Goal: Information Seeking & Learning: Learn about a topic

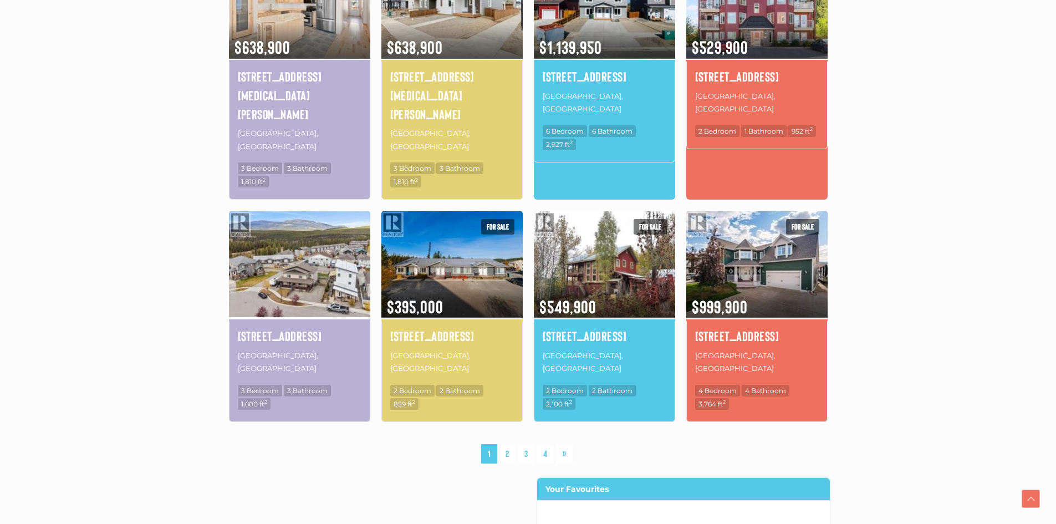
scroll to position [831, 0]
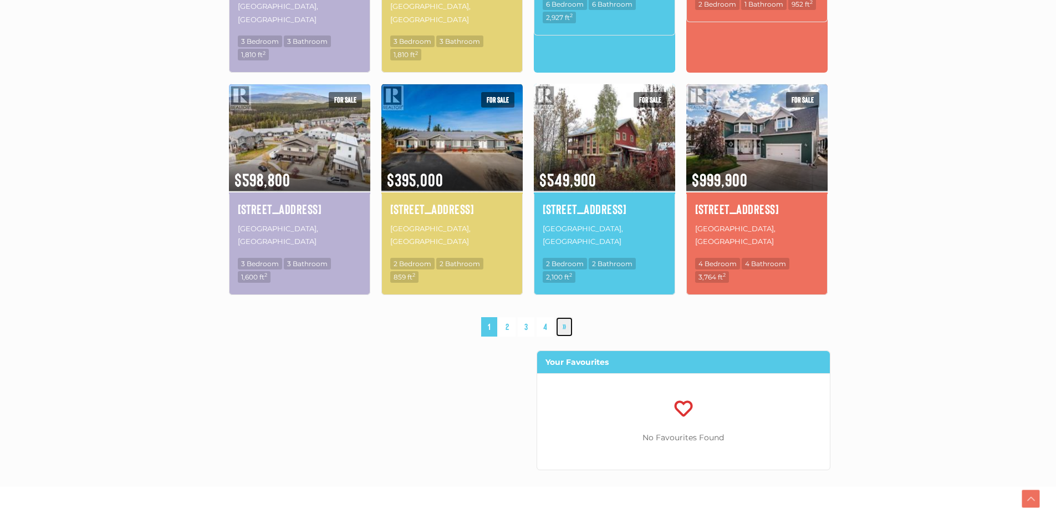
click at [560, 317] on link "»" at bounding box center [564, 326] width 17 height 19
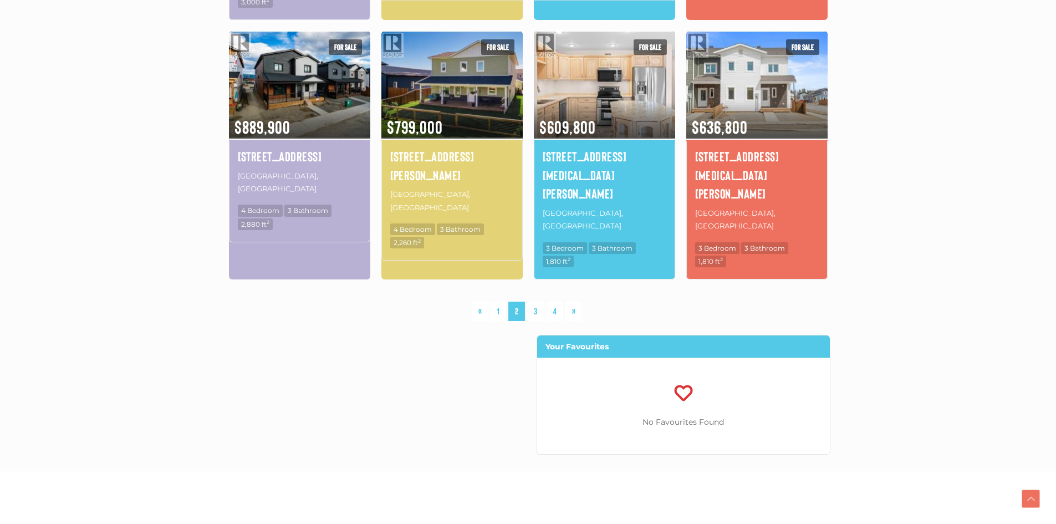
scroll to position [867, 0]
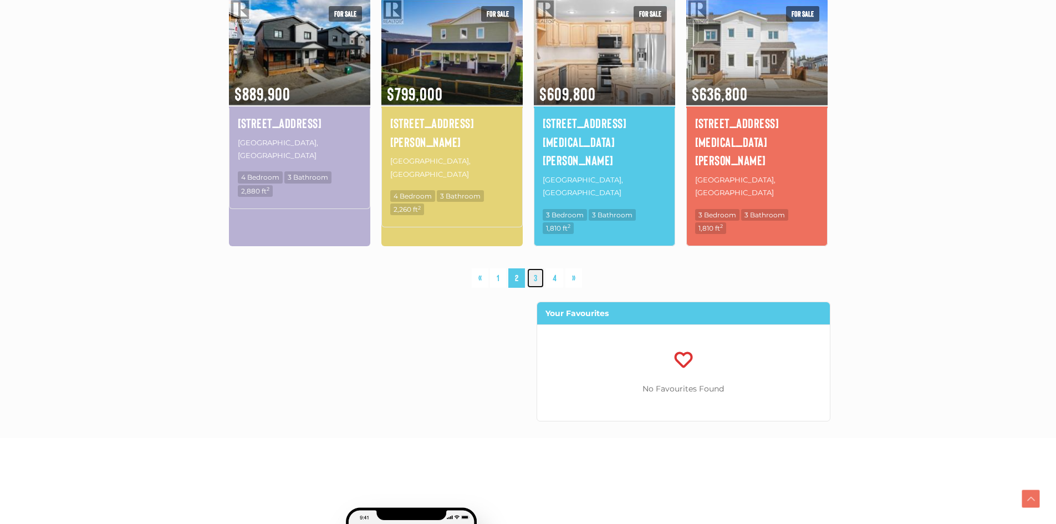
click at [534, 268] on link "3" at bounding box center [535, 277] width 17 height 19
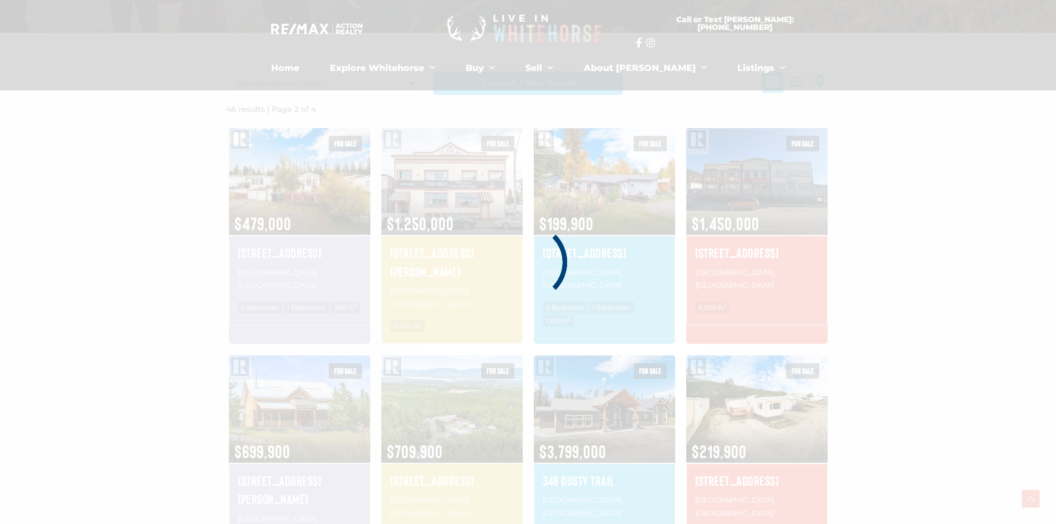
scroll to position [257, 0]
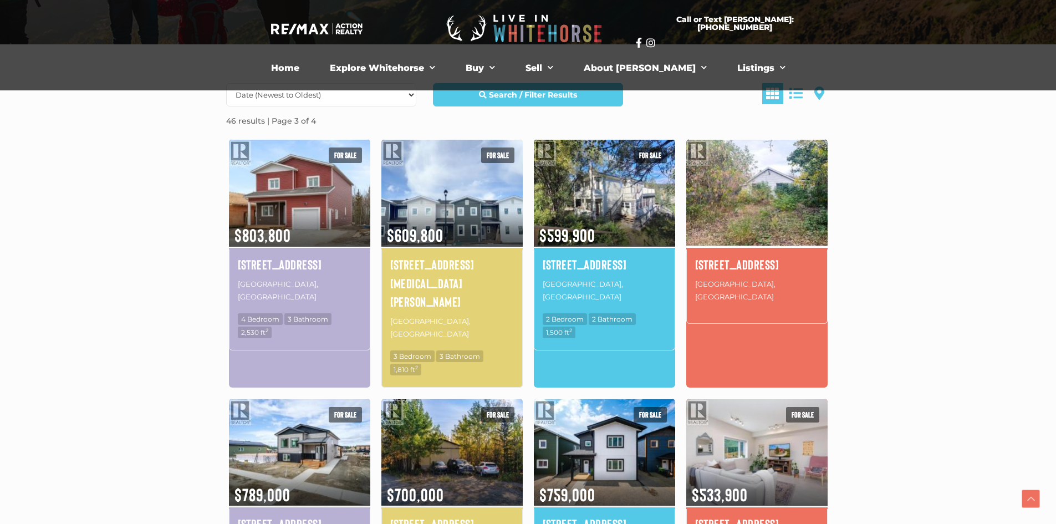
click at [709, 210] on img at bounding box center [756, 192] width 141 height 110
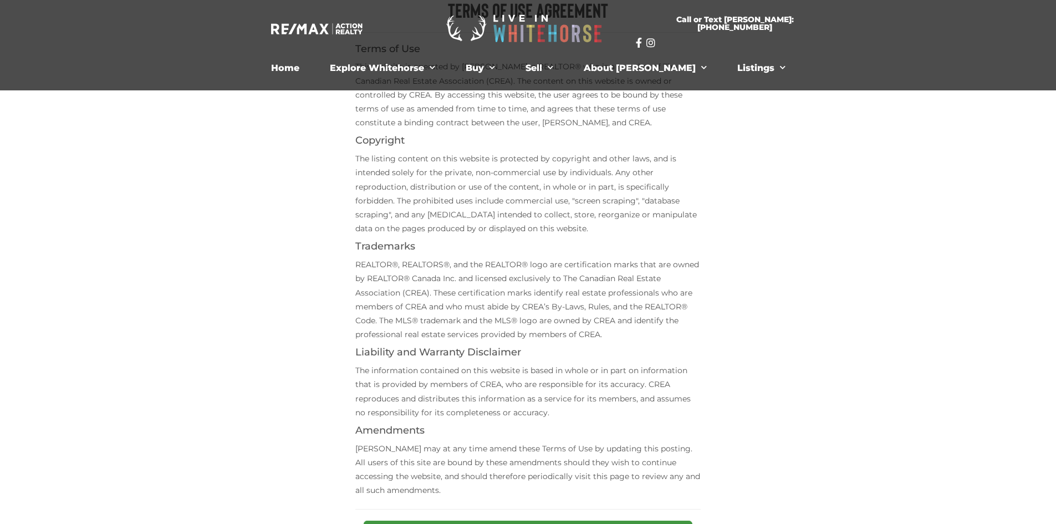
scroll to position [332, 0]
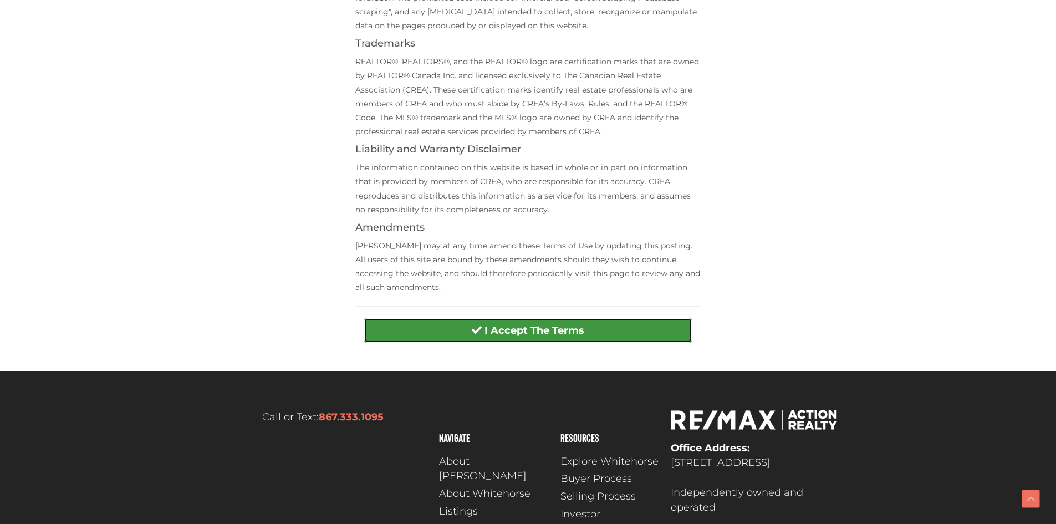
click at [568, 340] on button "I Accept The Terms" at bounding box center [527, 329] width 329 height 25
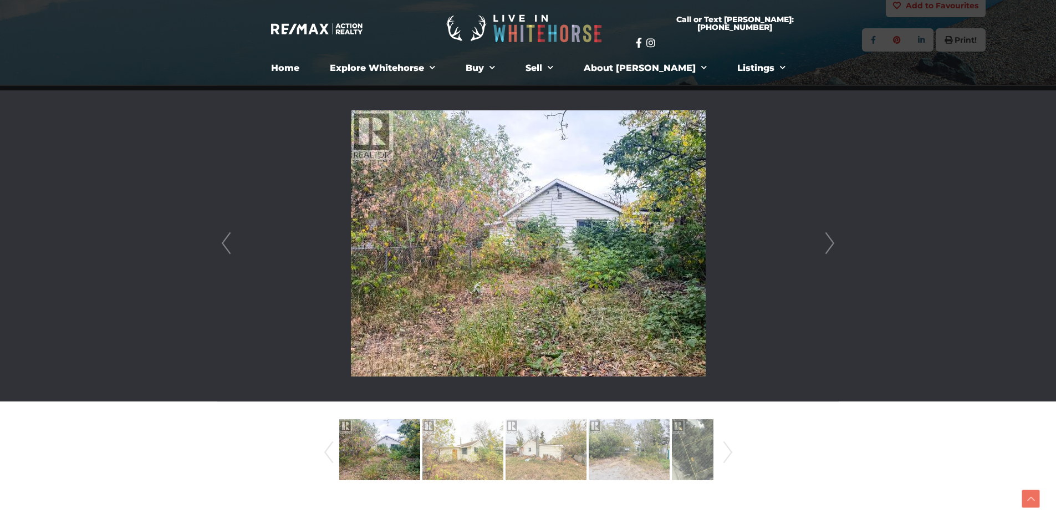
scroll to position [222, 0]
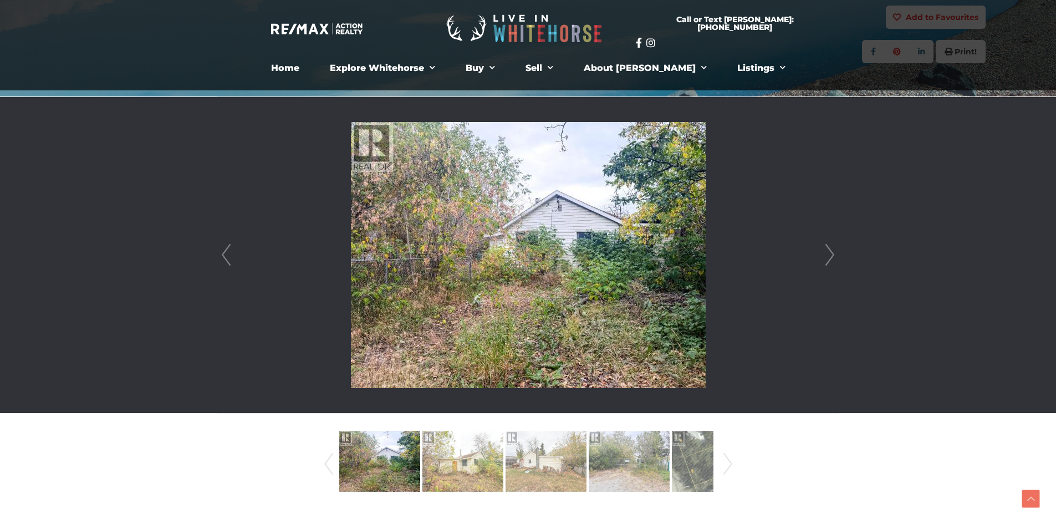
click at [830, 257] on link "Next" at bounding box center [829, 255] width 17 height 316
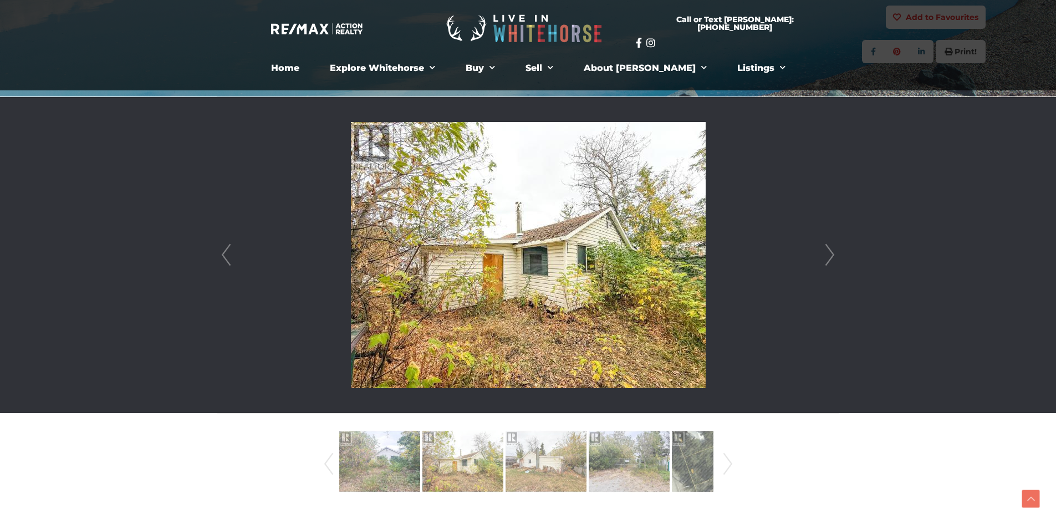
click at [830, 257] on link "Next" at bounding box center [829, 255] width 17 height 316
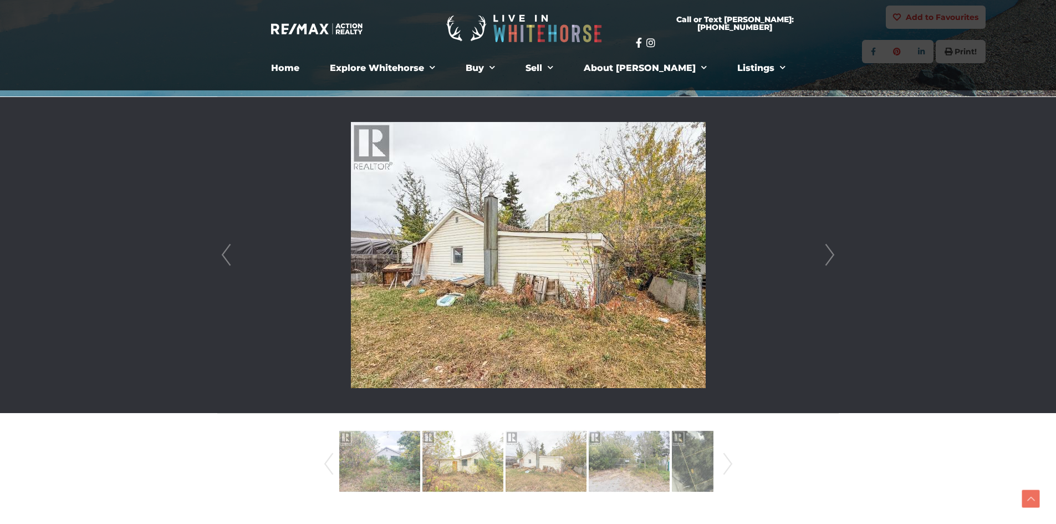
click at [830, 257] on link "Next" at bounding box center [829, 255] width 17 height 316
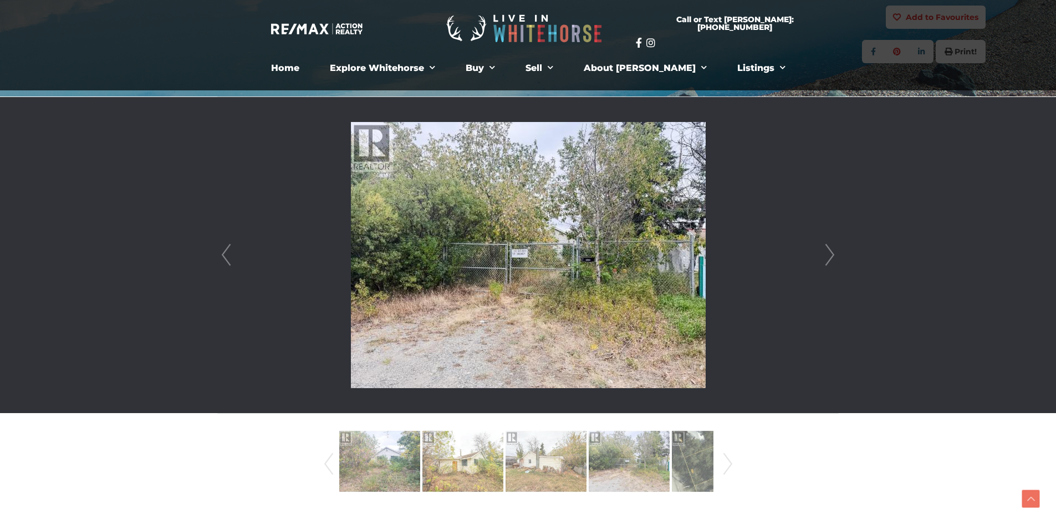
click at [830, 257] on link "Next" at bounding box center [829, 255] width 17 height 316
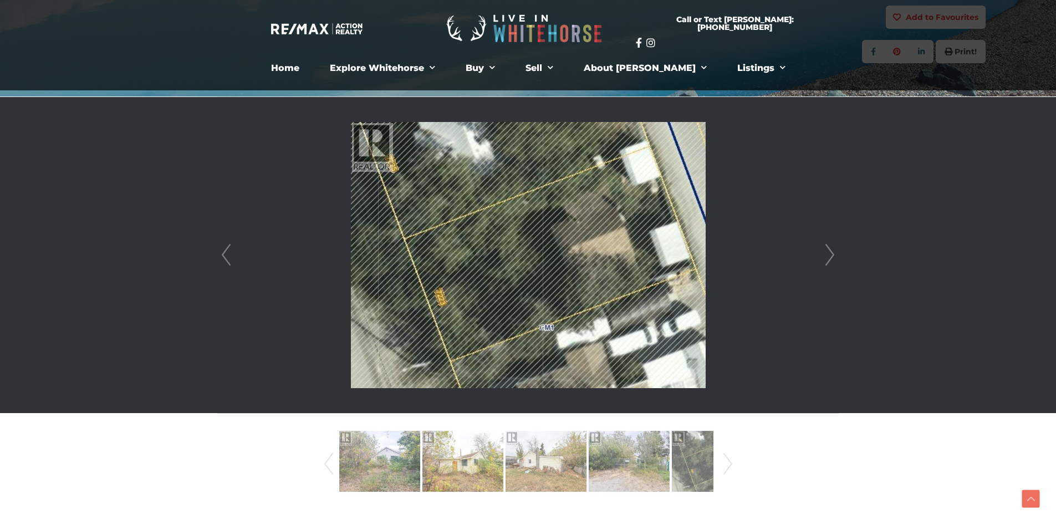
click at [830, 257] on link "Next" at bounding box center [829, 255] width 17 height 316
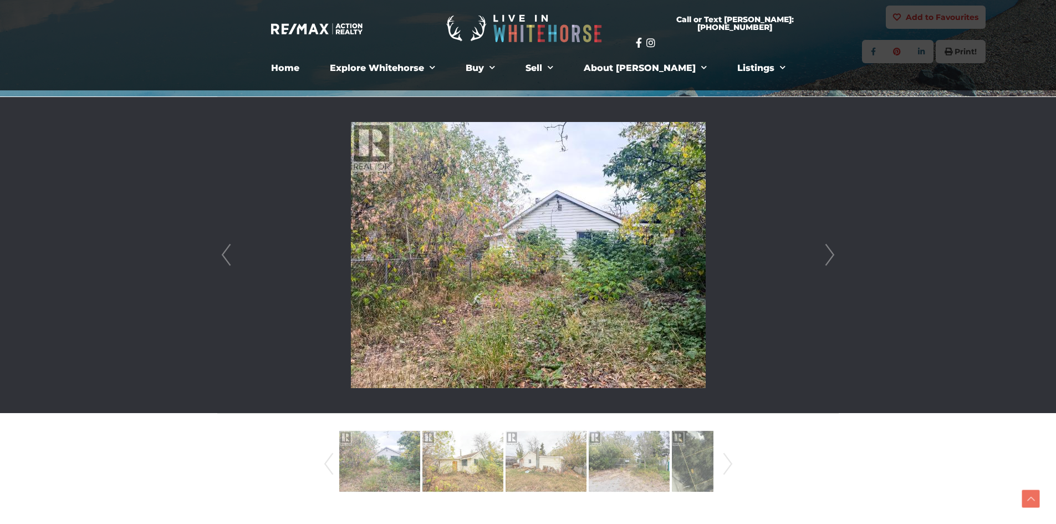
click at [830, 257] on link "Next" at bounding box center [829, 255] width 17 height 316
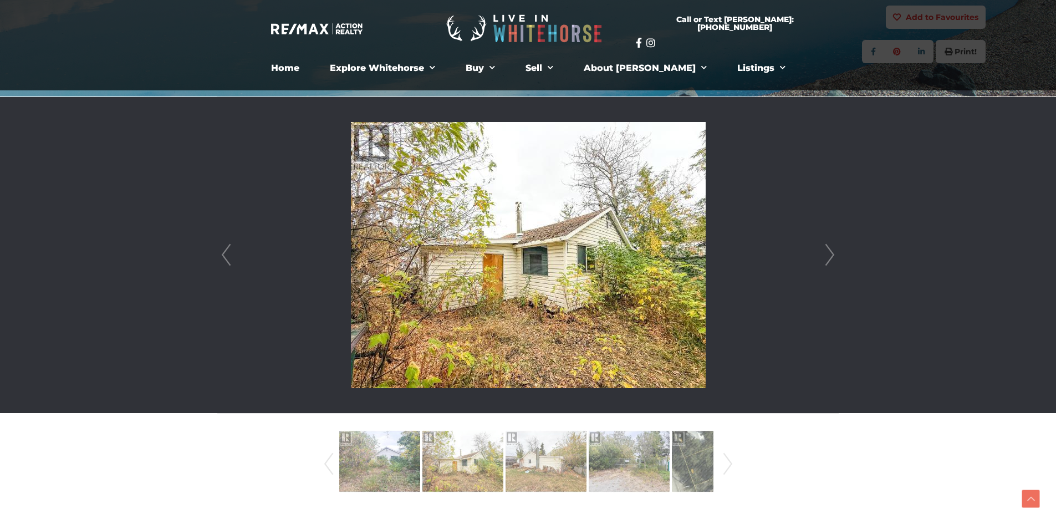
click at [830, 257] on link "Next" at bounding box center [829, 255] width 17 height 316
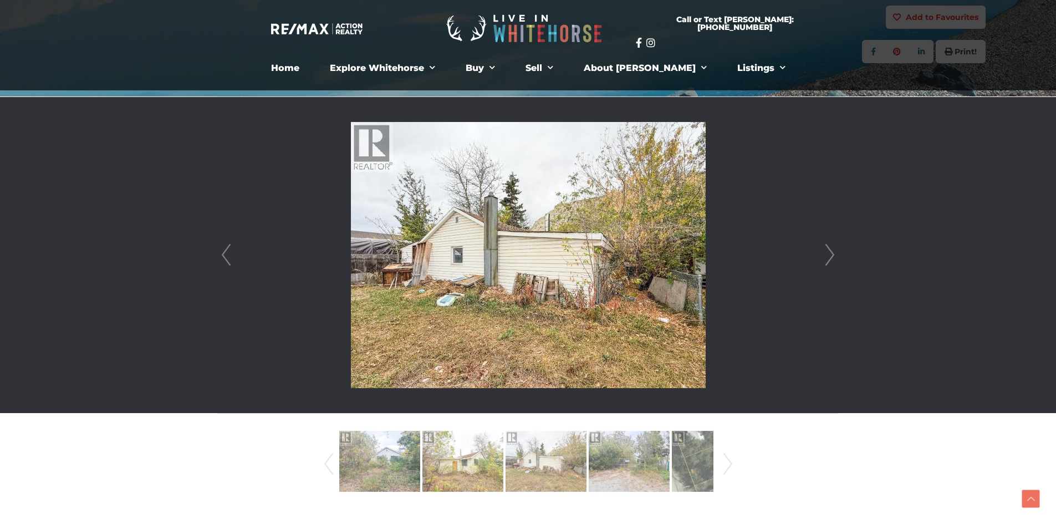
click at [830, 257] on link "Next" at bounding box center [829, 255] width 17 height 316
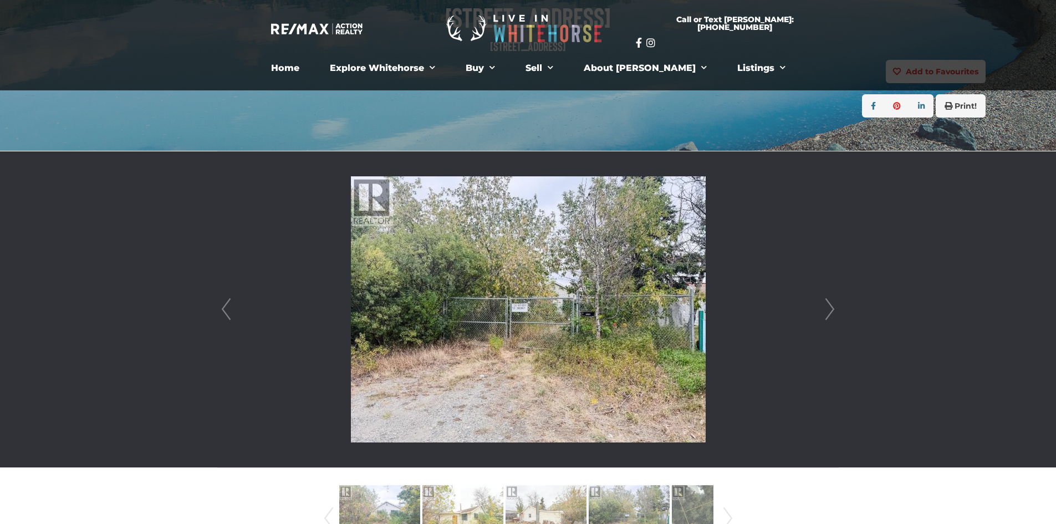
scroll to position [166, 0]
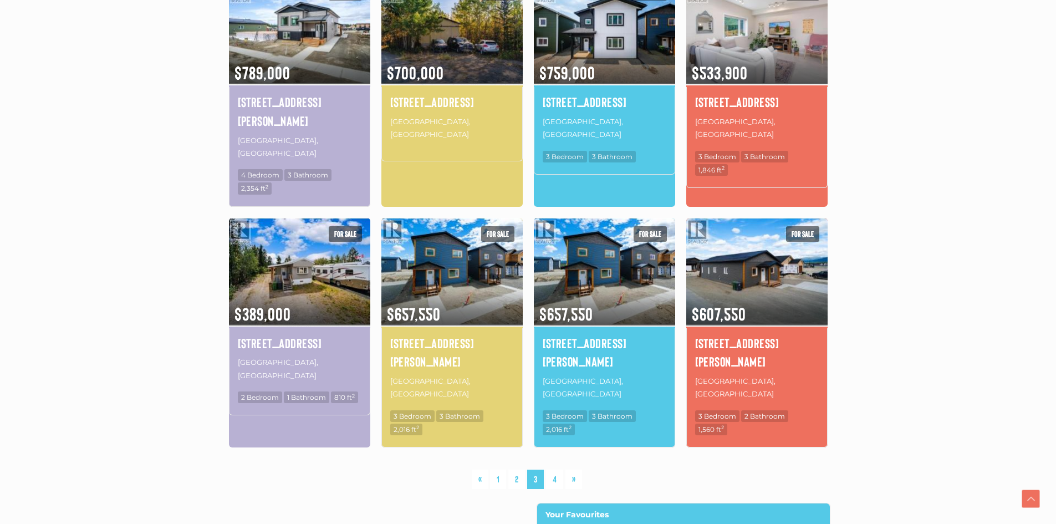
scroll to position [700, 0]
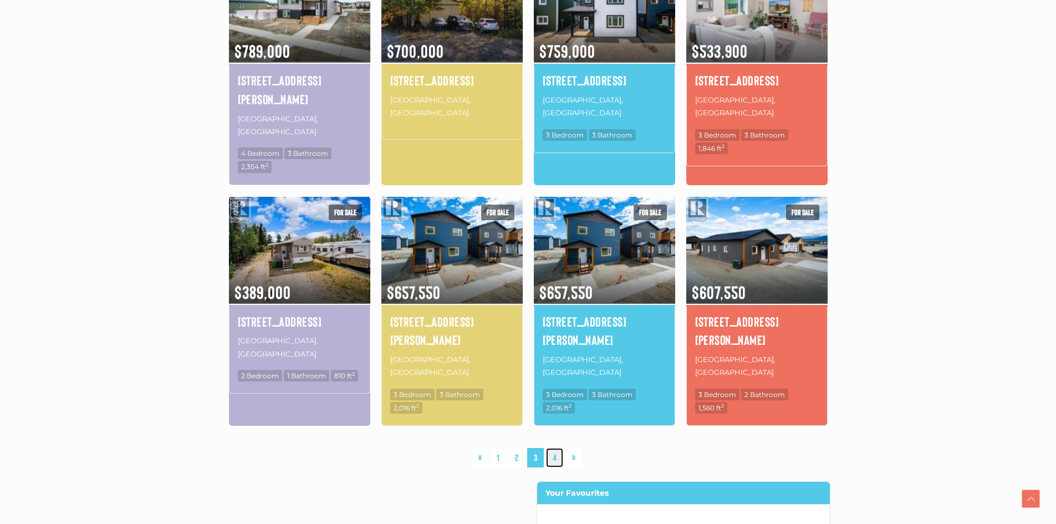
click at [552, 448] on link "4" at bounding box center [554, 457] width 17 height 19
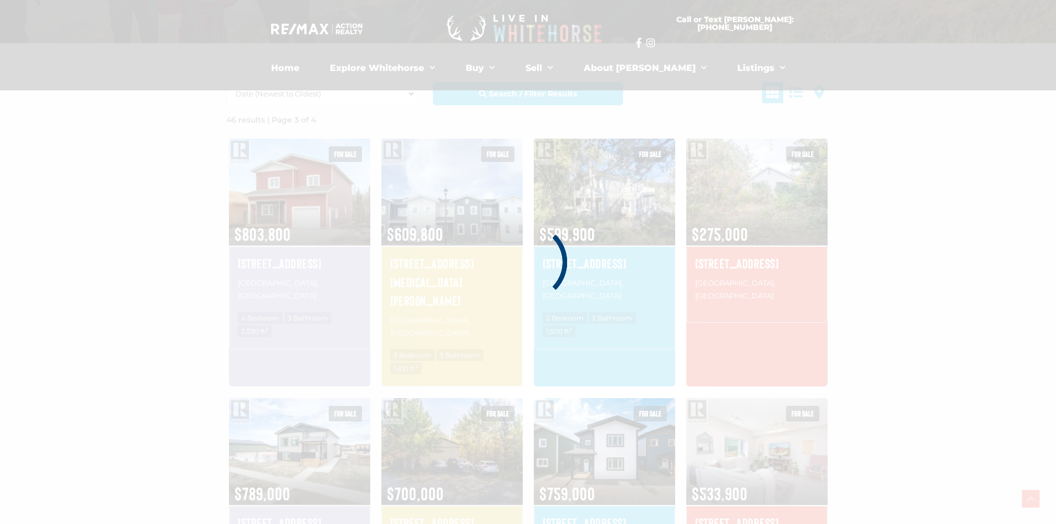
scroll to position [257, 0]
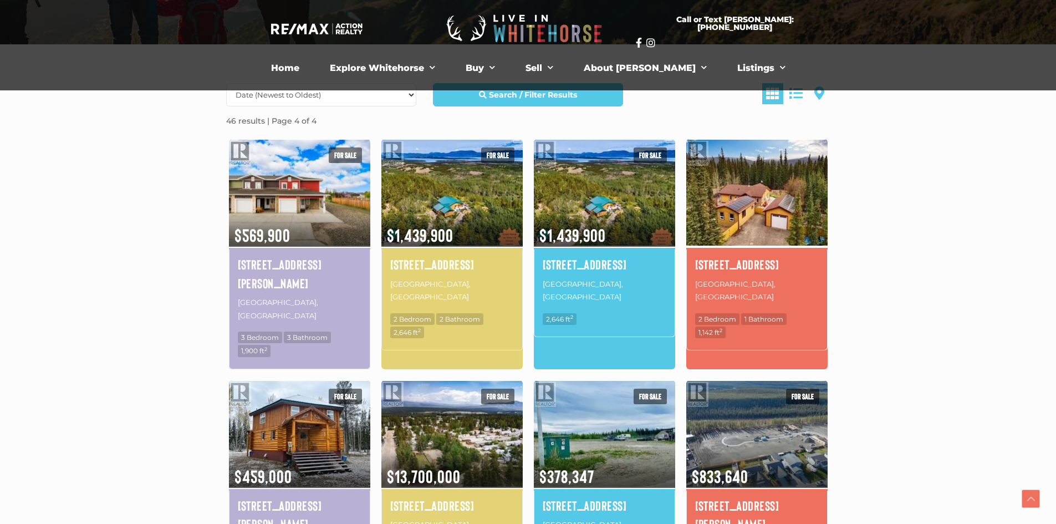
click at [775, 232] on img at bounding box center [756, 192] width 141 height 110
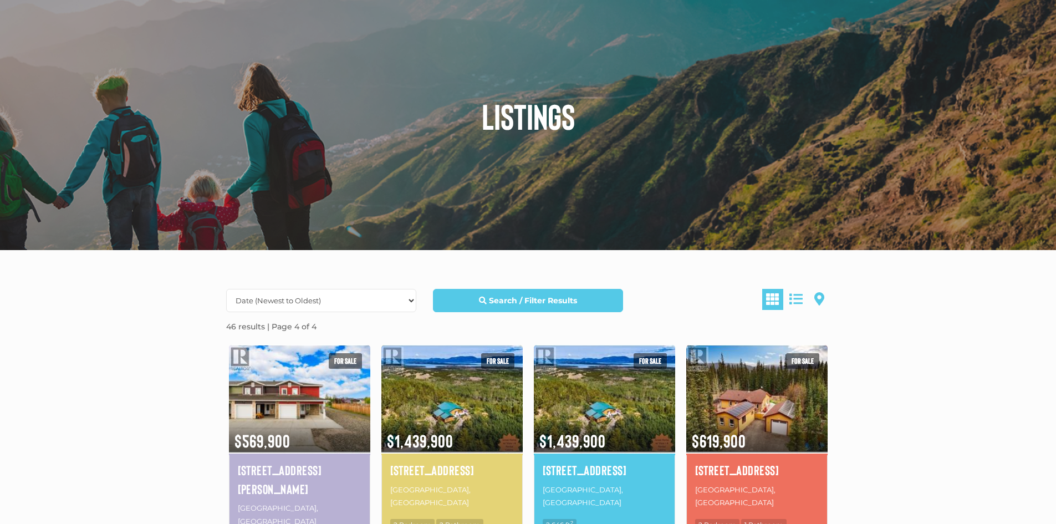
scroll to position [0, 0]
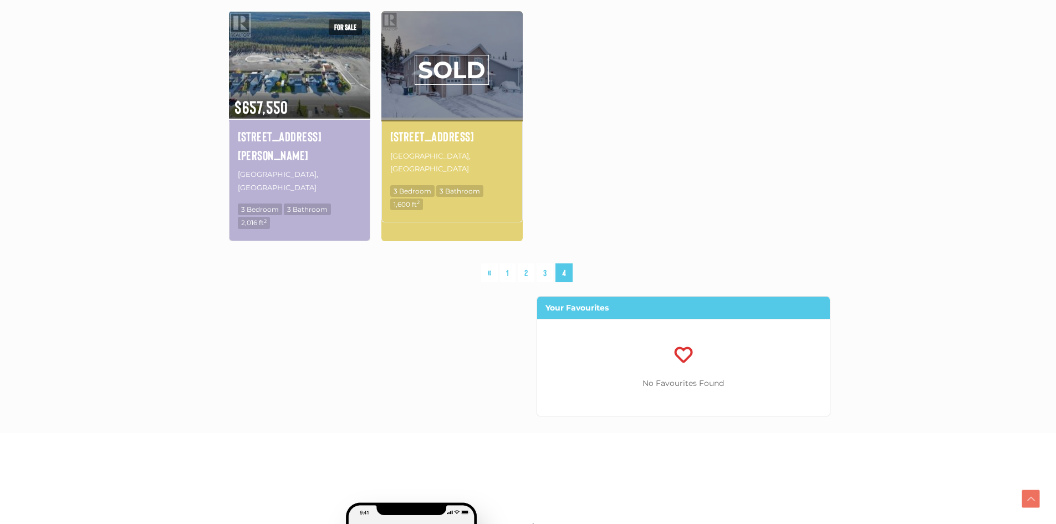
scroll to position [831, 0]
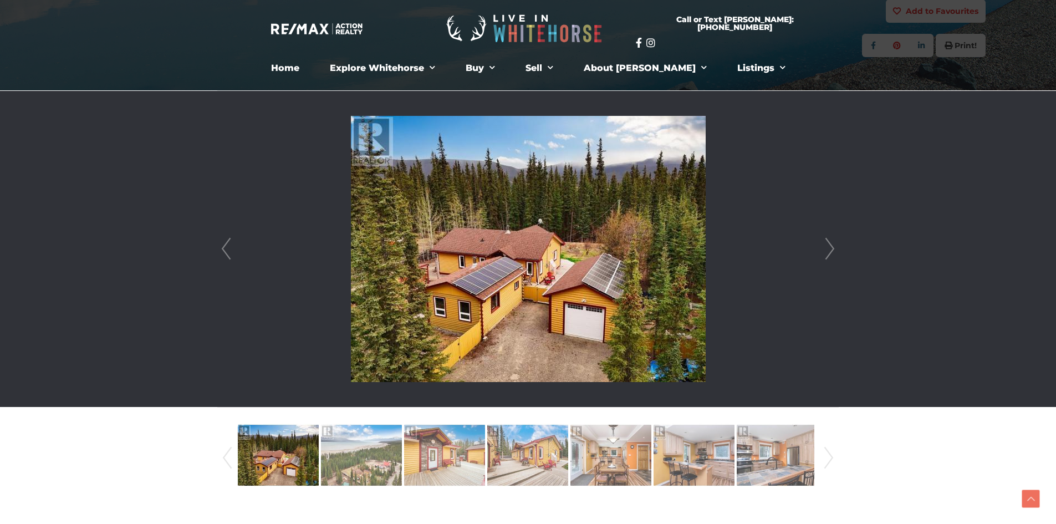
scroll to position [222, 0]
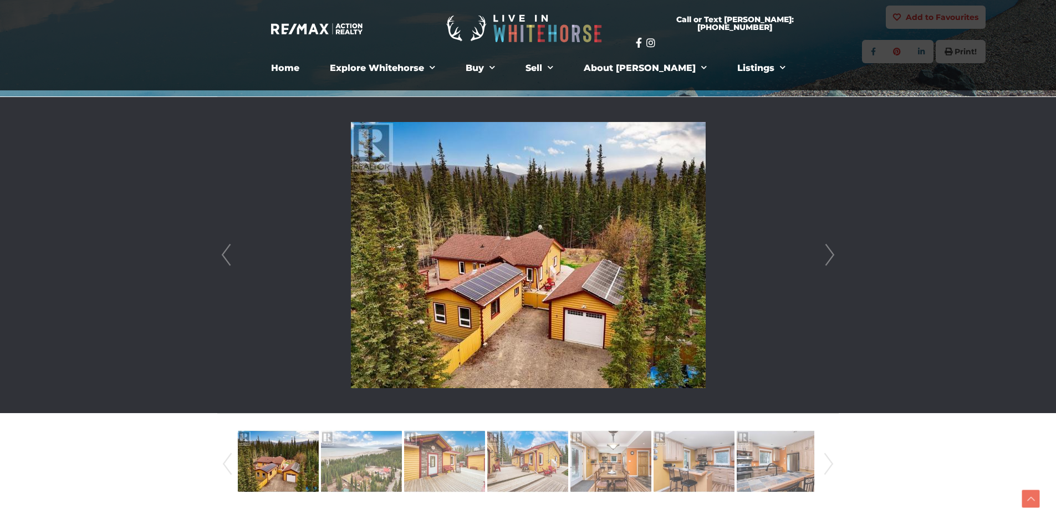
click at [831, 253] on link "Next" at bounding box center [829, 255] width 17 height 316
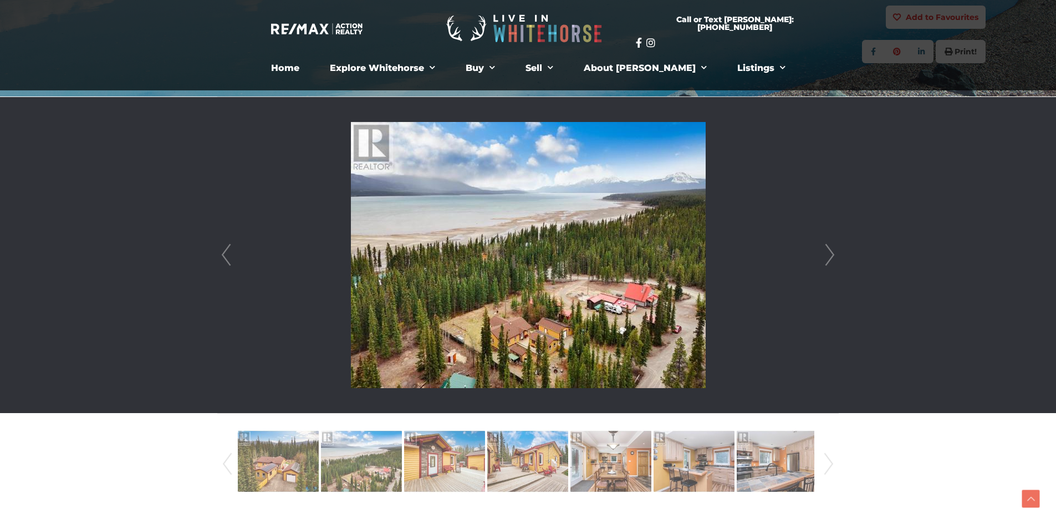
click at [831, 253] on link "Next" at bounding box center [829, 255] width 17 height 316
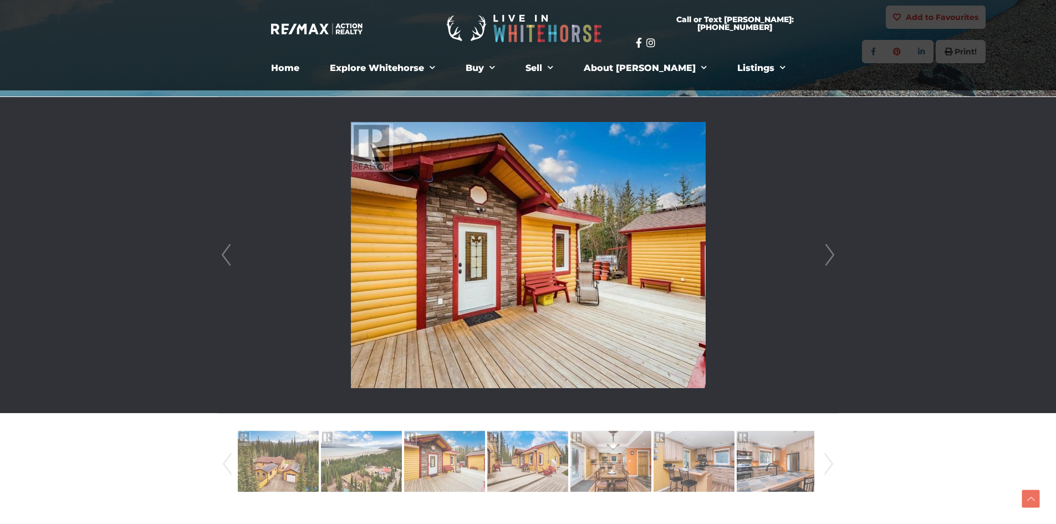
click at [831, 253] on link "Next" at bounding box center [829, 255] width 17 height 316
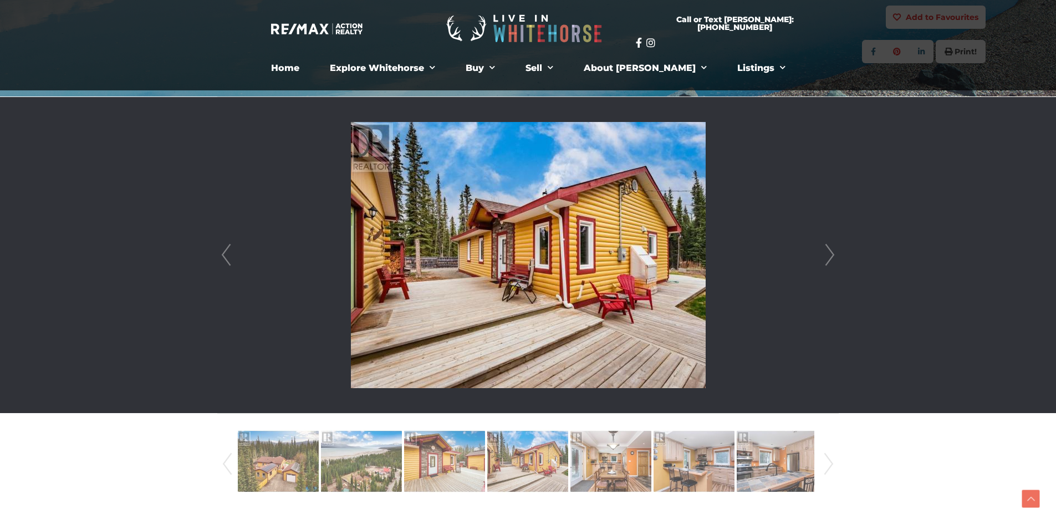
click at [831, 253] on link "Next" at bounding box center [829, 255] width 17 height 316
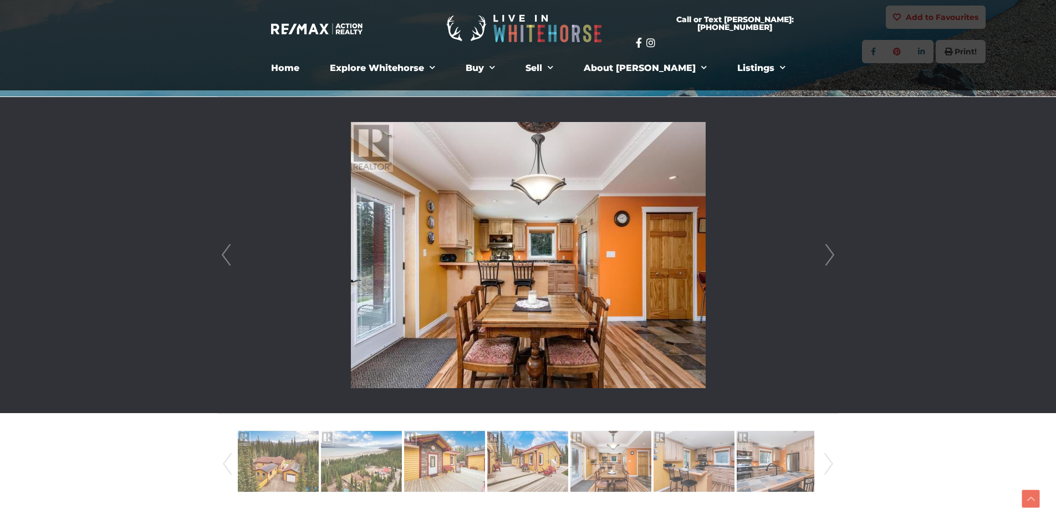
click at [831, 253] on link "Next" at bounding box center [829, 255] width 17 height 316
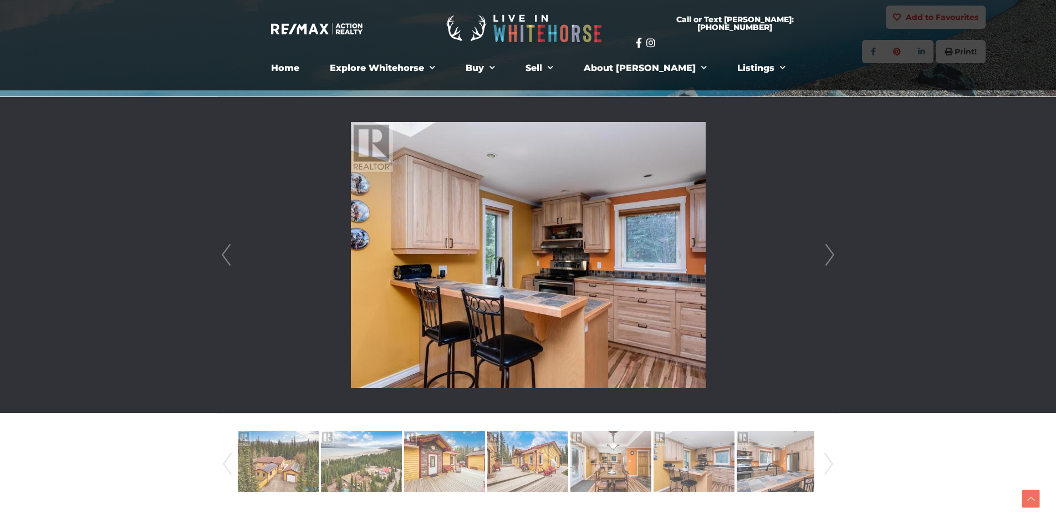
click at [831, 253] on link "Next" at bounding box center [829, 255] width 17 height 316
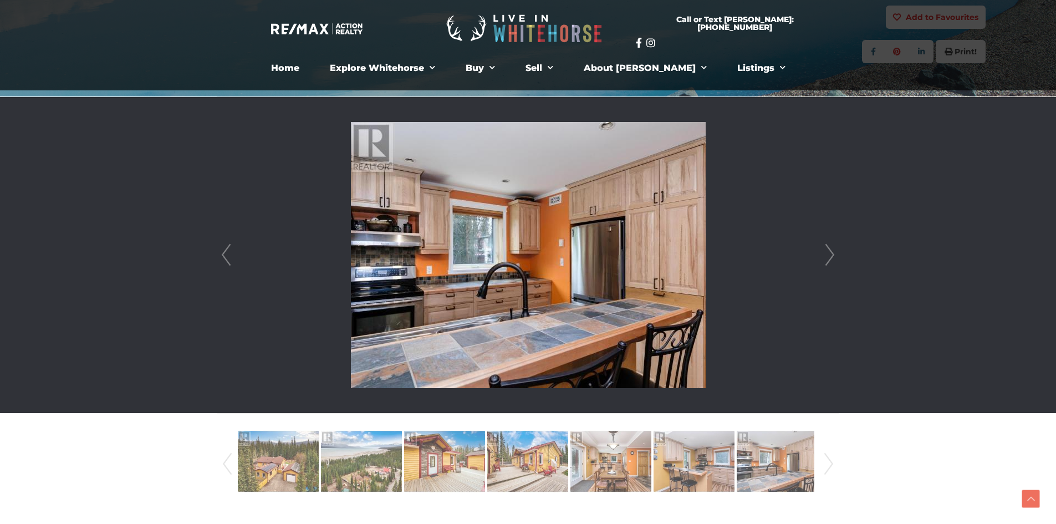
click at [831, 253] on link "Next" at bounding box center [829, 255] width 17 height 316
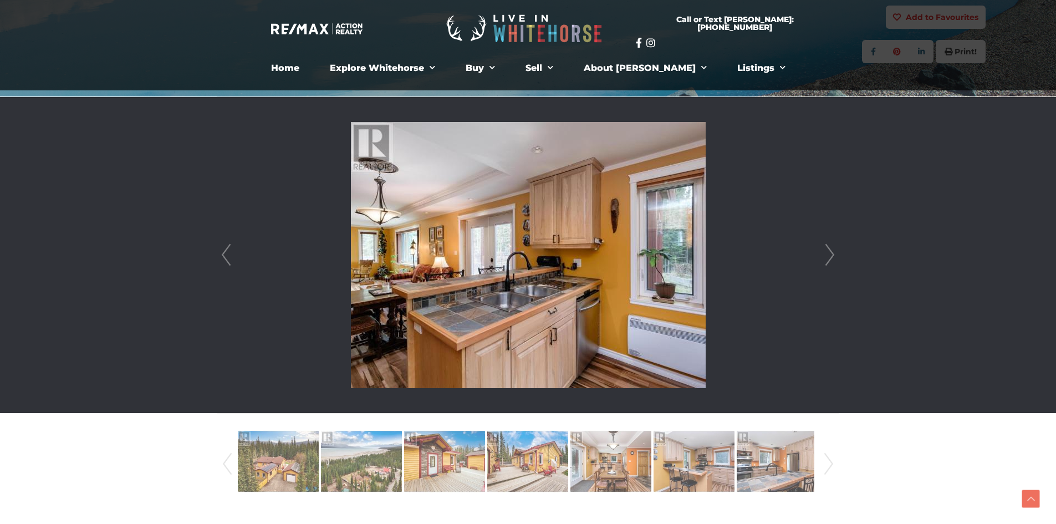
click at [831, 253] on link "Next" at bounding box center [829, 255] width 17 height 316
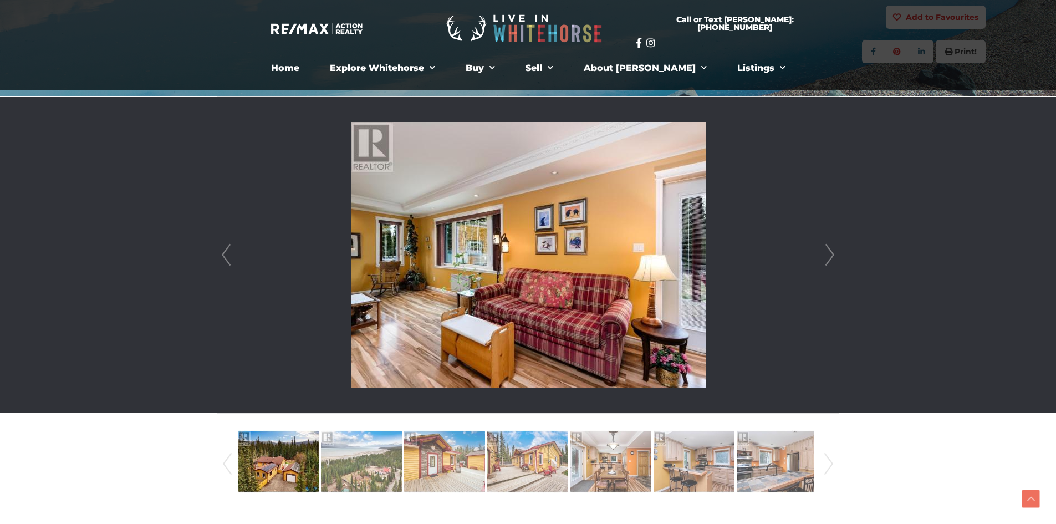
click at [831, 253] on link "Next" at bounding box center [829, 255] width 17 height 316
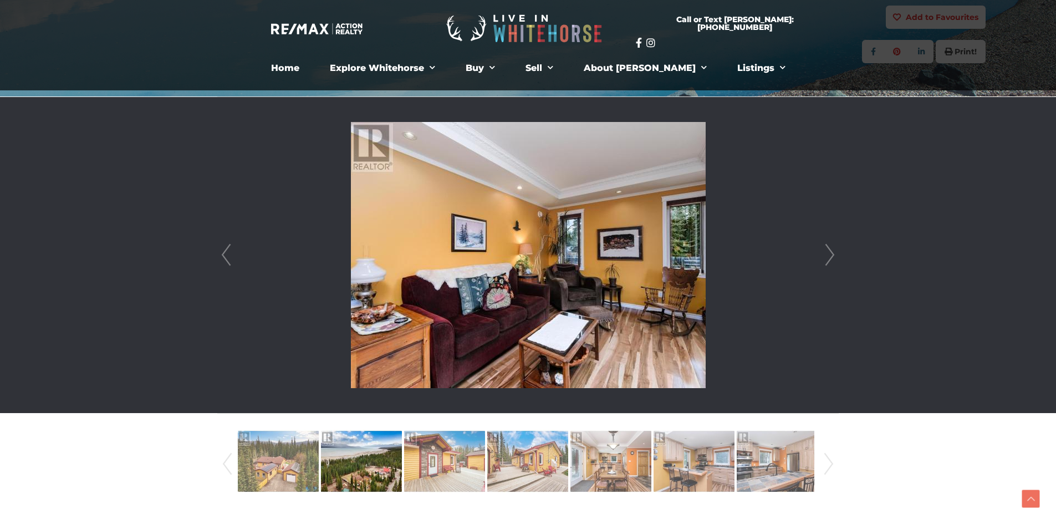
click at [831, 253] on link "Next" at bounding box center [829, 255] width 17 height 316
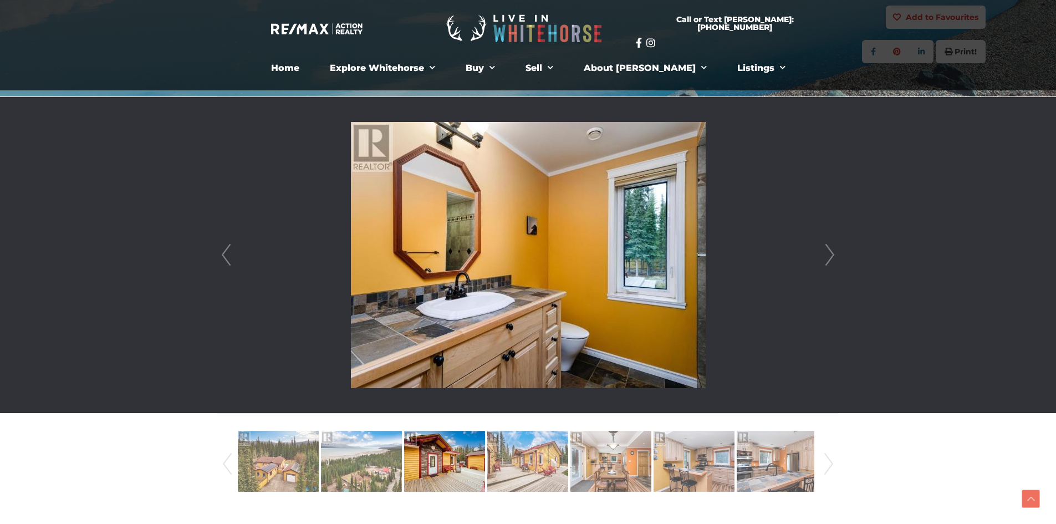
click at [831, 253] on link "Next" at bounding box center [829, 255] width 17 height 316
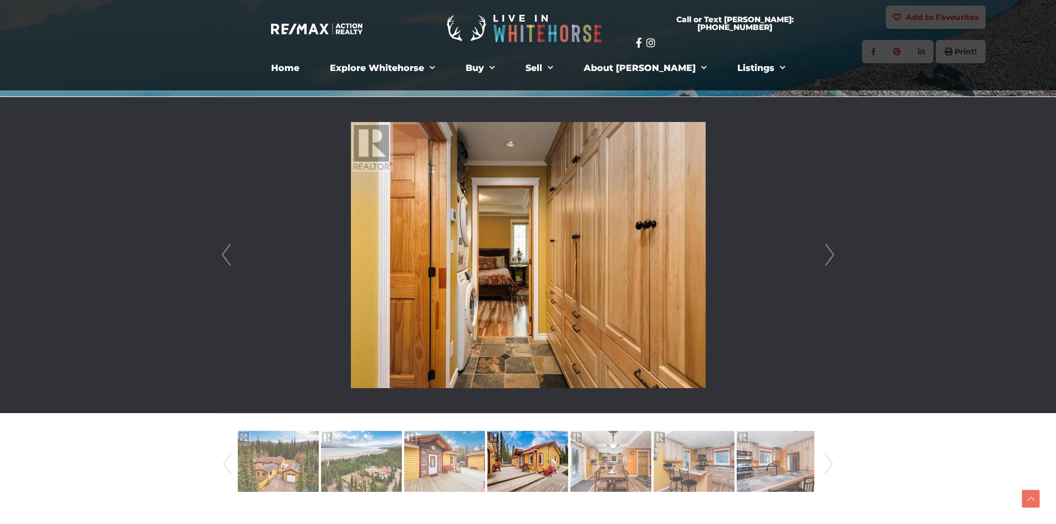
click at [831, 253] on link "Next" at bounding box center [829, 255] width 17 height 316
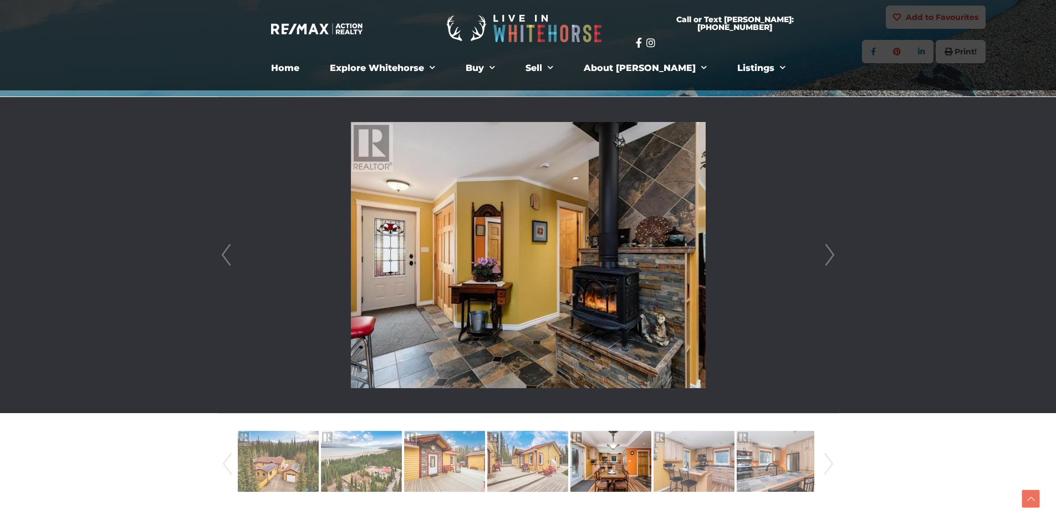
click at [831, 253] on link "Next" at bounding box center [829, 255] width 17 height 316
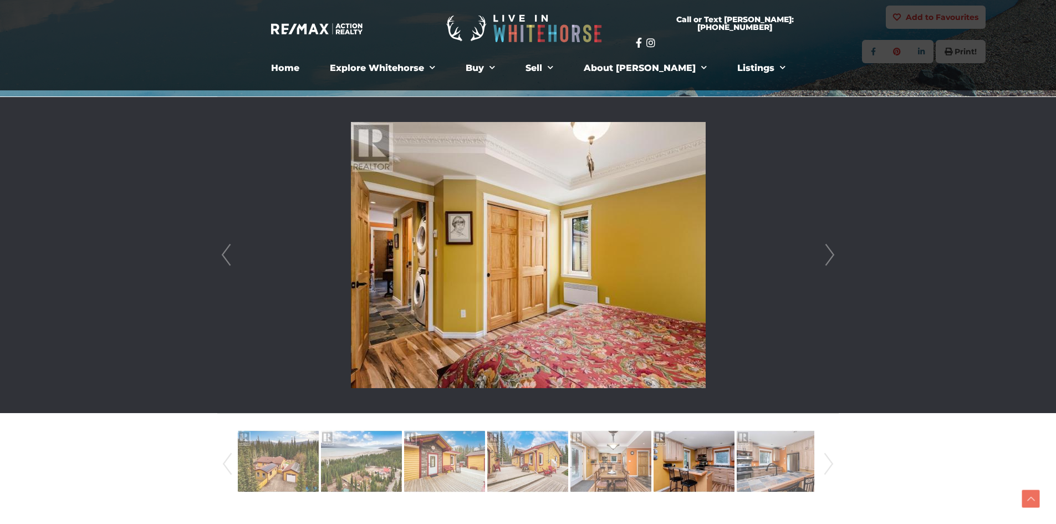
click at [826, 253] on link "Next" at bounding box center [829, 255] width 17 height 316
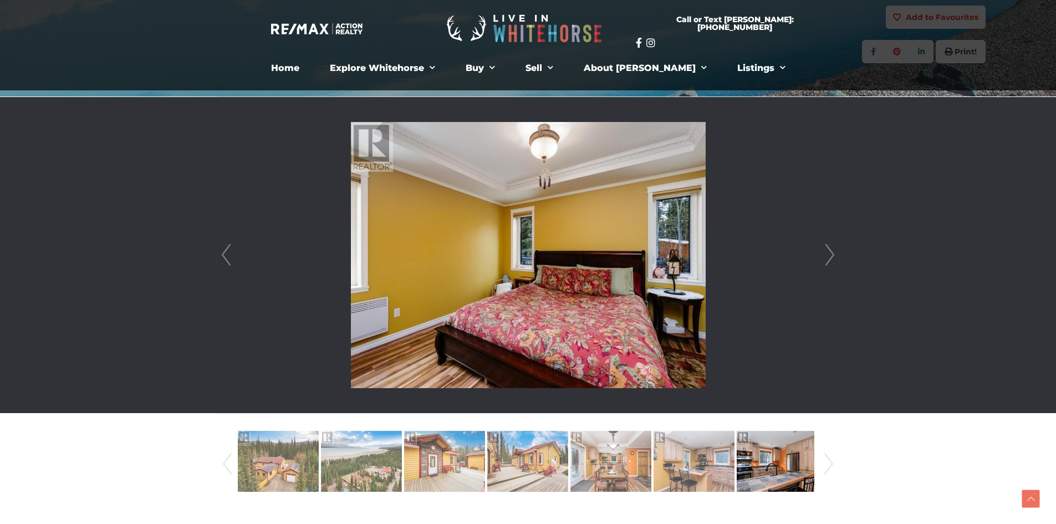
click at [824, 257] on link "Next" at bounding box center [829, 255] width 17 height 316
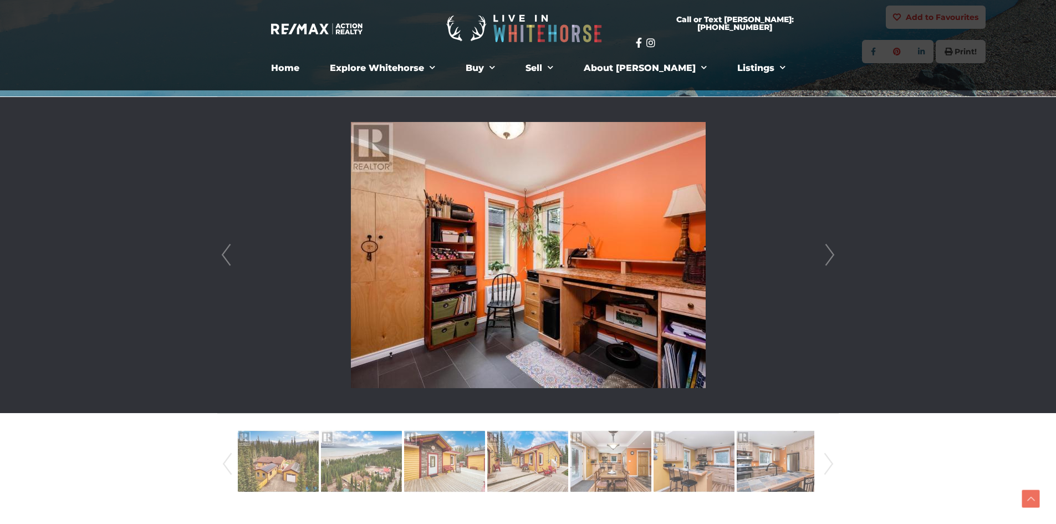
click at [824, 257] on link "Next" at bounding box center [829, 255] width 17 height 316
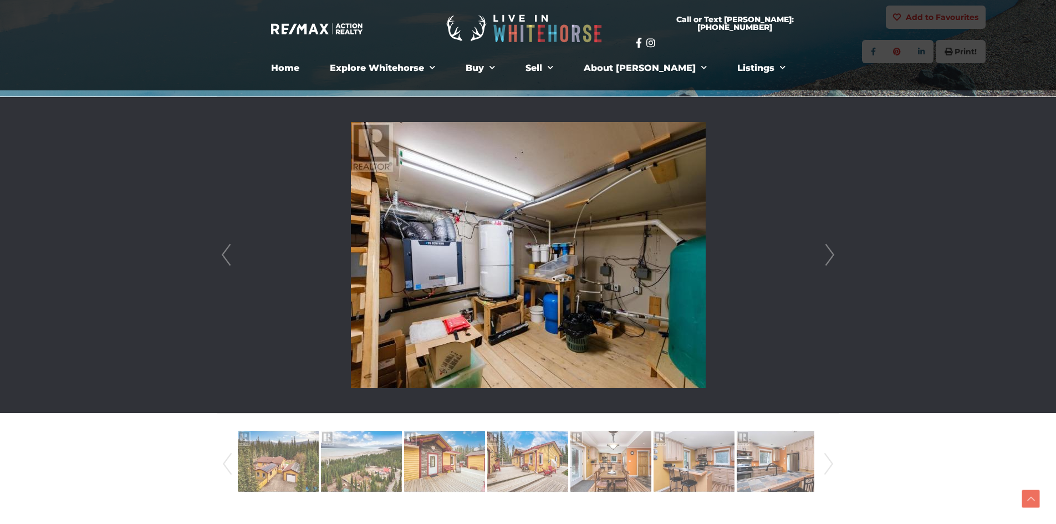
click at [827, 254] on link "Next" at bounding box center [829, 255] width 17 height 316
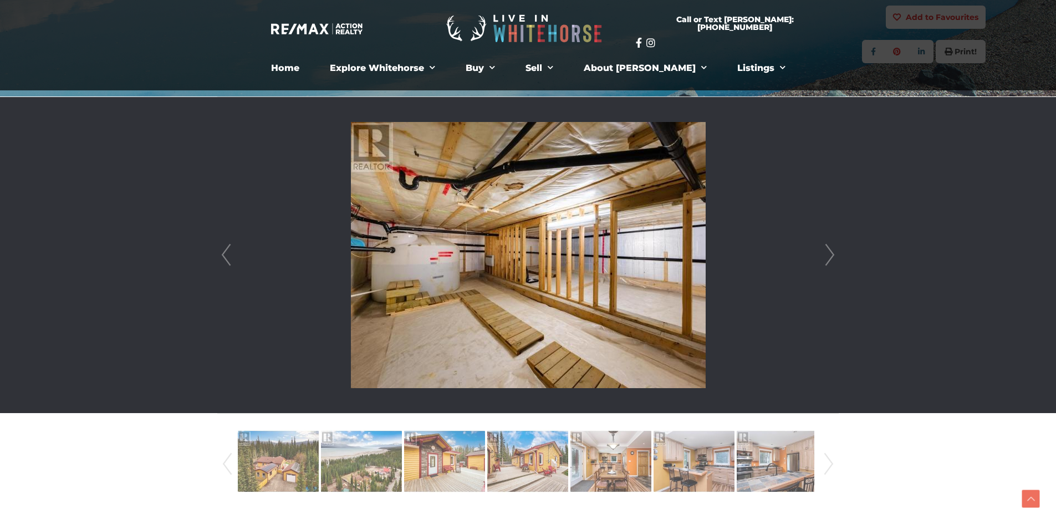
click at [828, 254] on link "Next" at bounding box center [829, 255] width 17 height 316
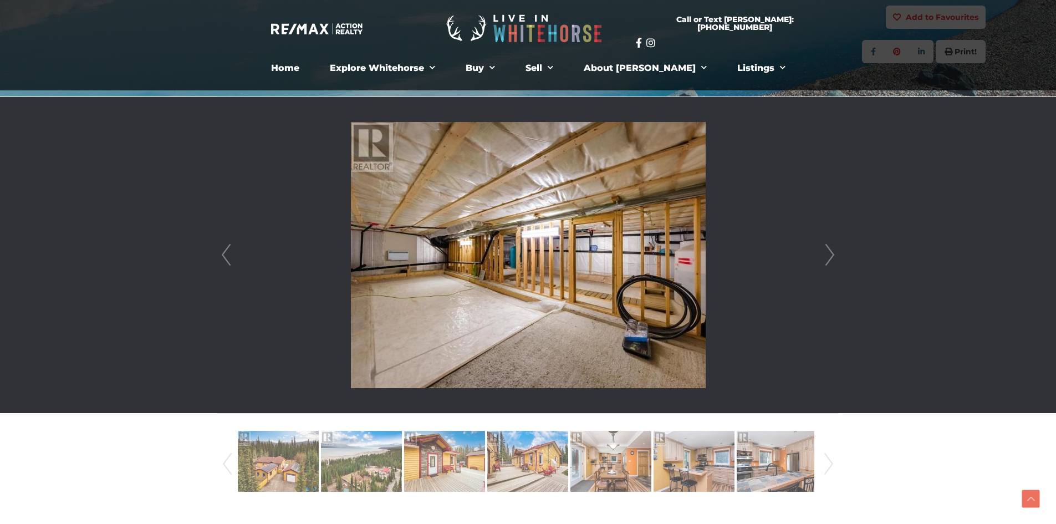
click at [828, 254] on link "Next" at bounding box center [829, 255] width 17 height 316
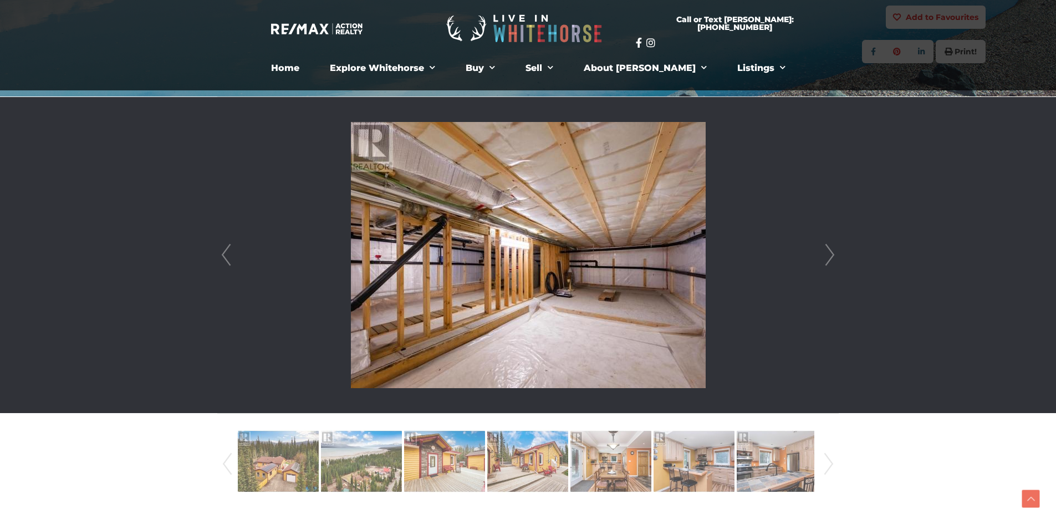
click at [828, 254] on link "Next" at bounding box center [829, 255] width 17 height 316
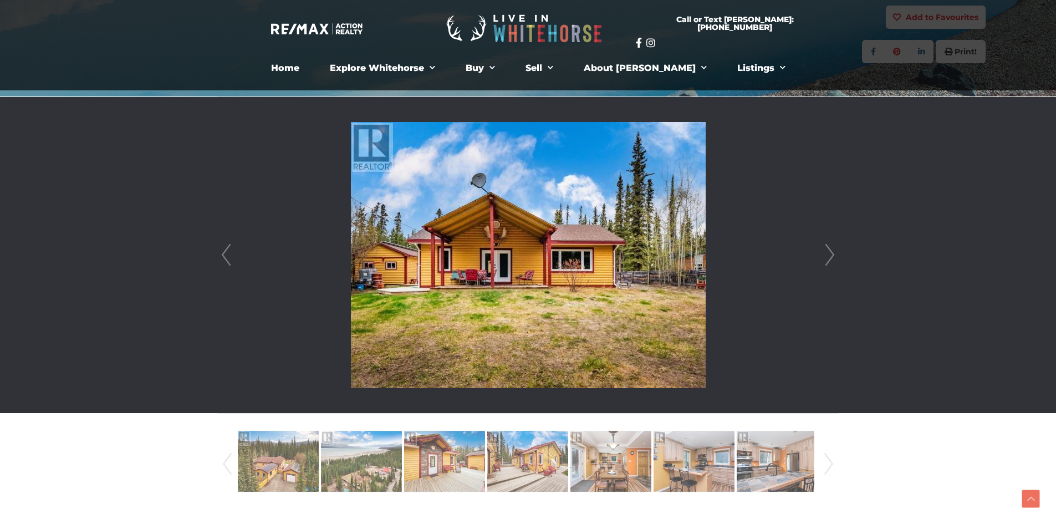
click at [828, 254] on link "Next" at bounding box center [829, 255] width 17 height 316
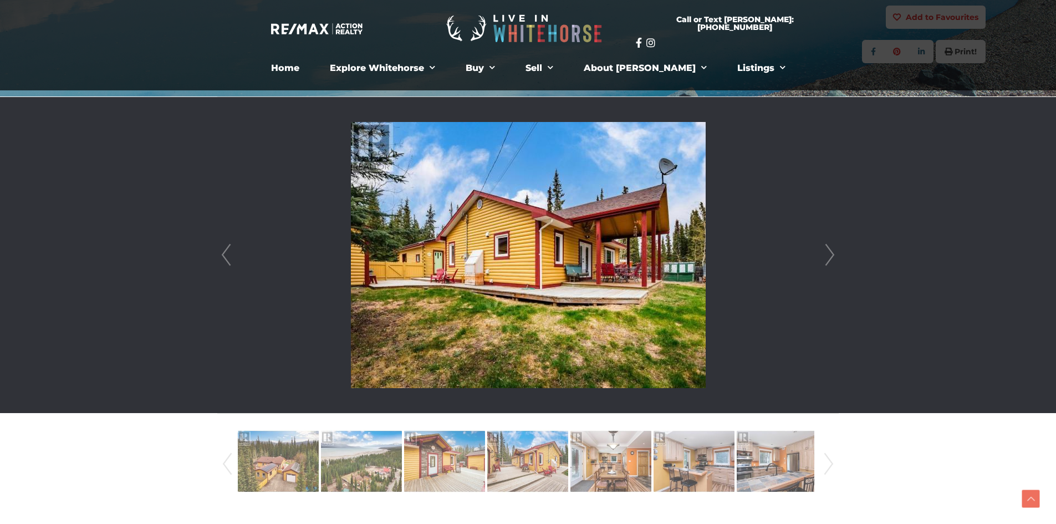
click at [828, 254] on link "Next" at bounding box center [829, 255] width 17 height 316
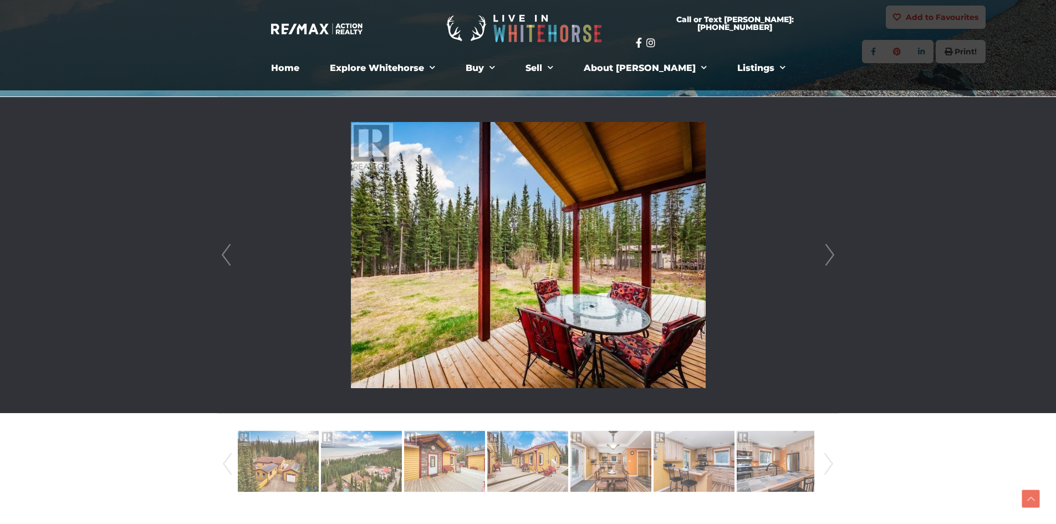
click at [828, 254] on link "Next" at bounding box center [829, 255] width 17 height 316
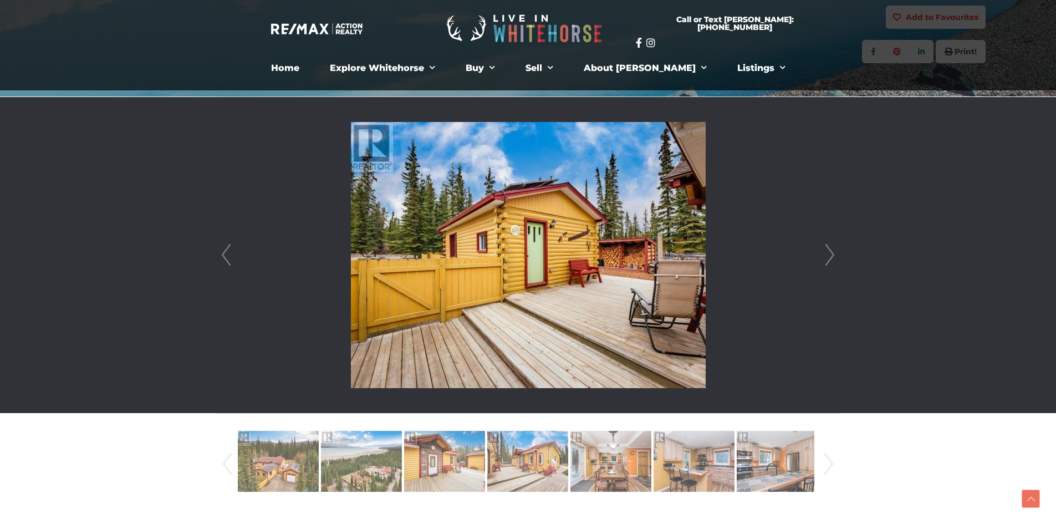
click at [828, 254] on link "Next" at bounding box center [829, 255] width 17 height 316
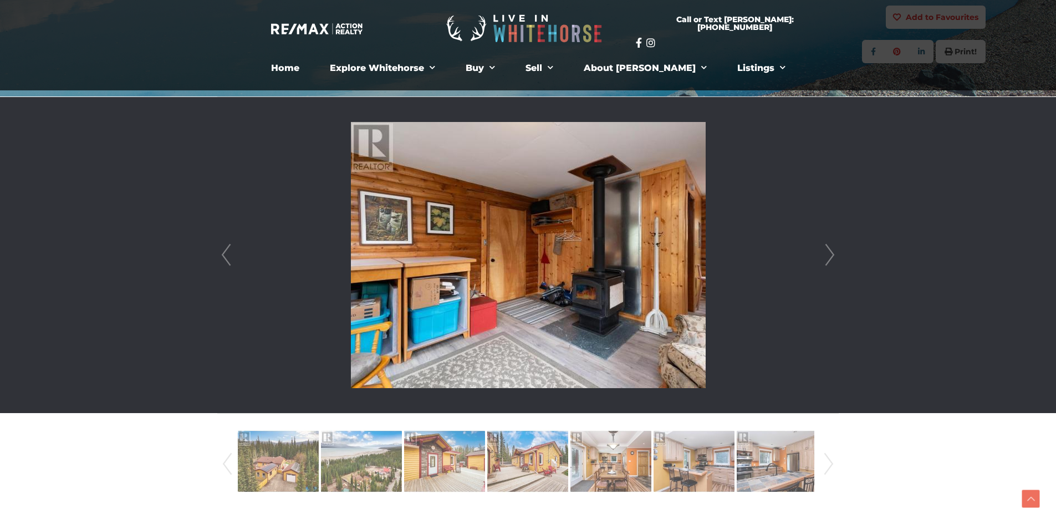
click at [828, 254] on link "Next" at bounding box center [829, 255] width 17 height 316
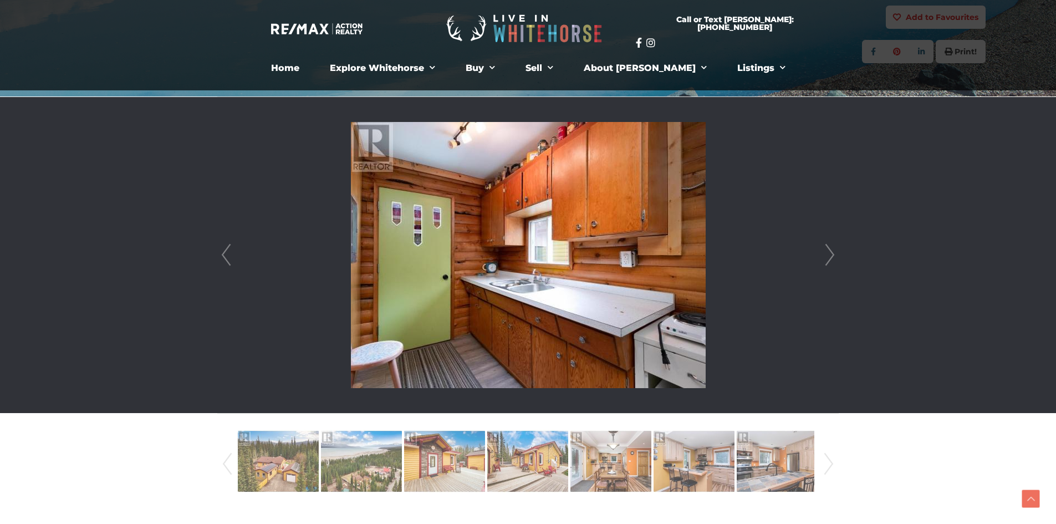
click at [828, 254] on link "Next" at bounding box center [829, 255] width 17 height 316
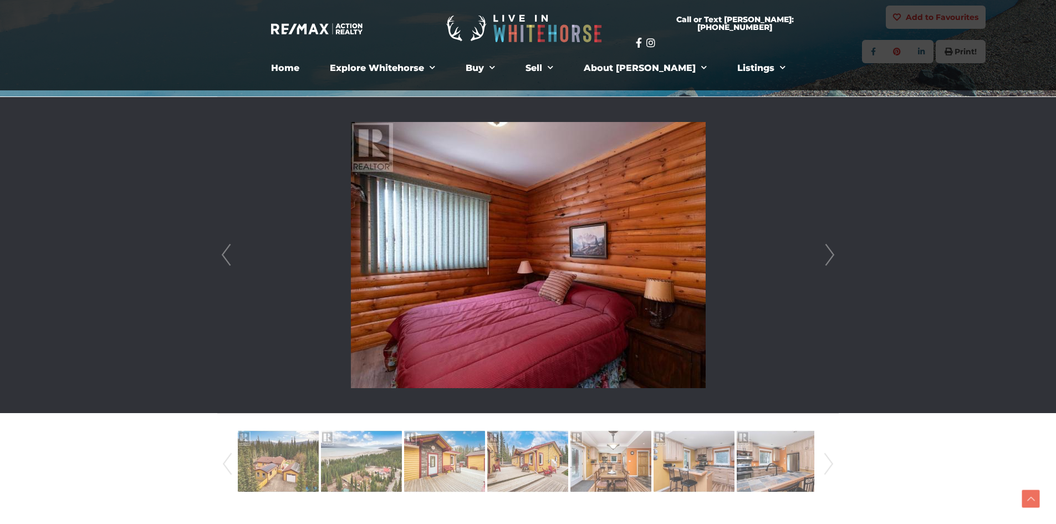
click at [828, 254] on link "Next" at bounding box center [829, 255] width 17 height 316
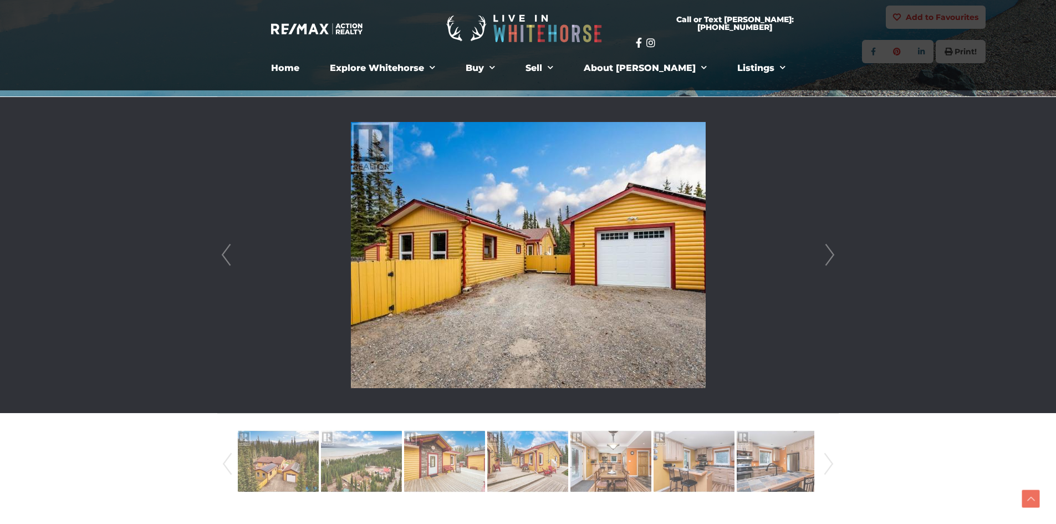
click at [828, 254] on link "Next" at bounding box center [829, 255] width 17 height 316
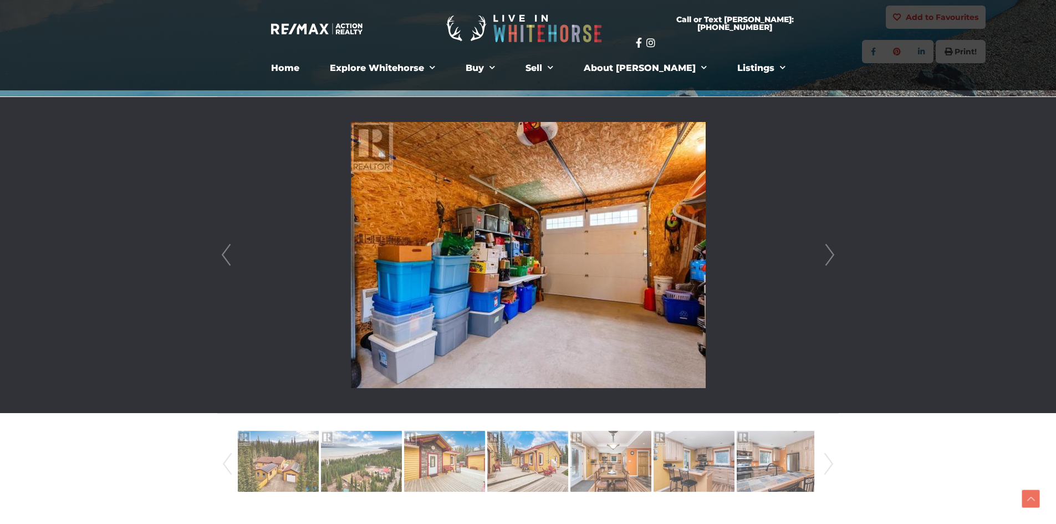
click at [828, 254] on link "Next" at bounding box center [829, 255] width 17 height 316
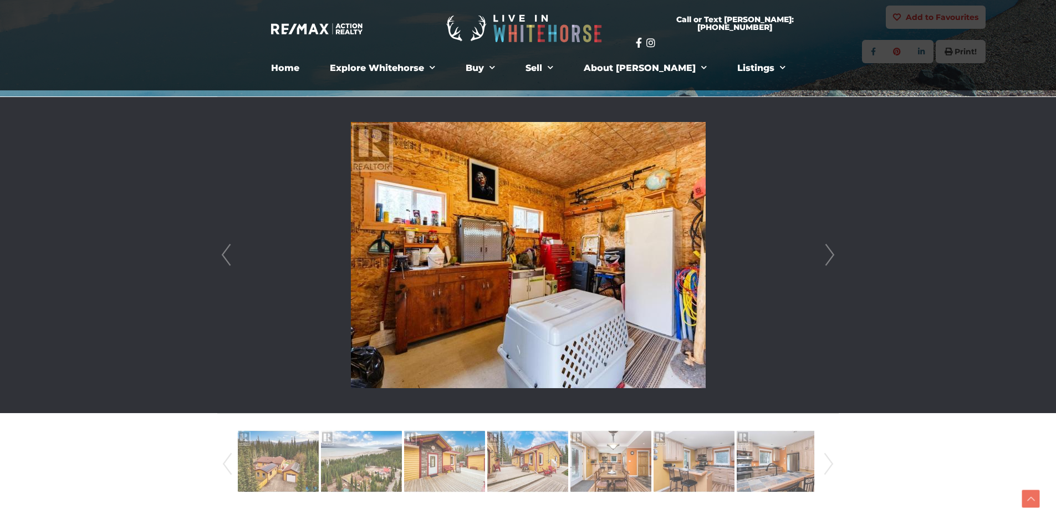
click at [828, 254] on link "Next" at bounding box center [829, 255] width 17 height 316
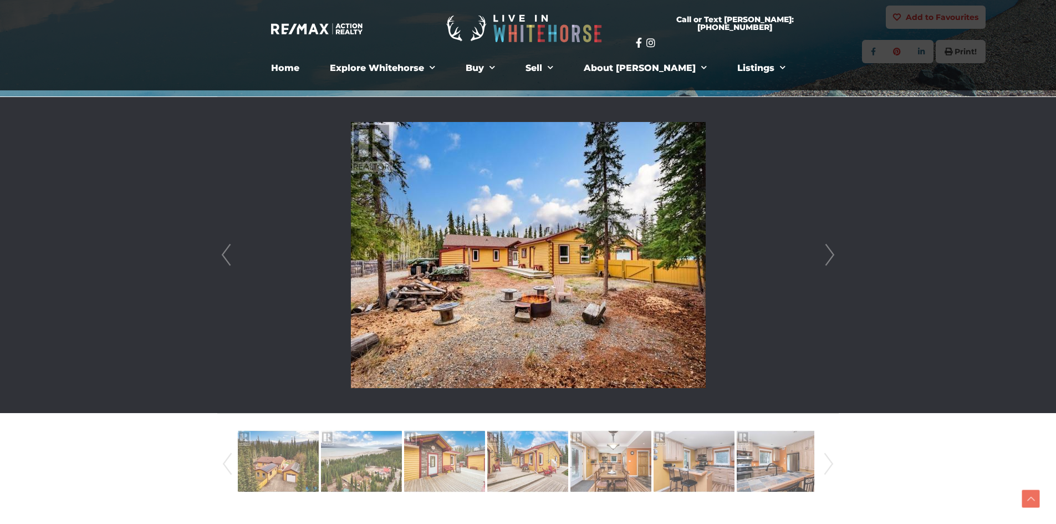
click at [828, 254] on link "Next" at bounding box center [829, 255] width 17 height 316
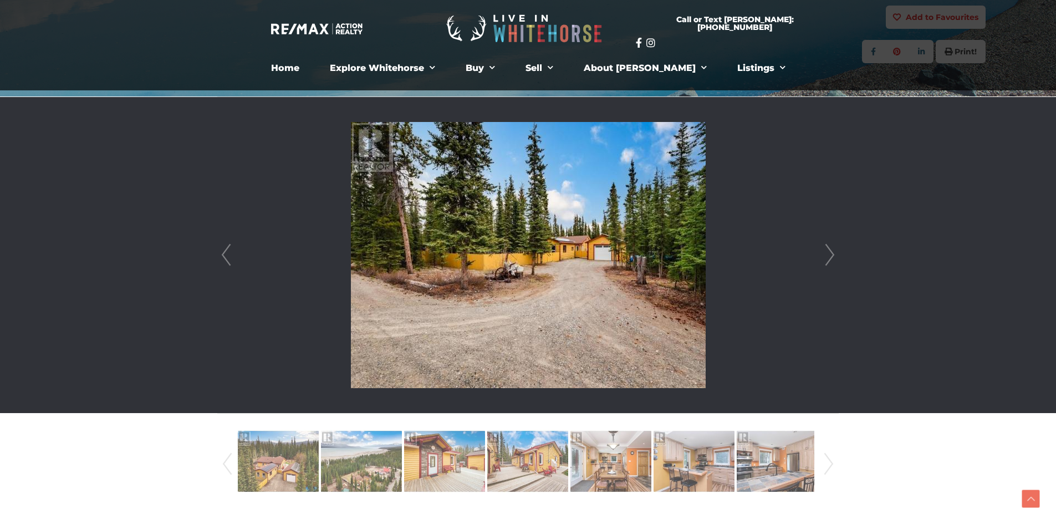
click at [828, 254] on link "Next" at bounding box center [829, 255] width 17 height 316
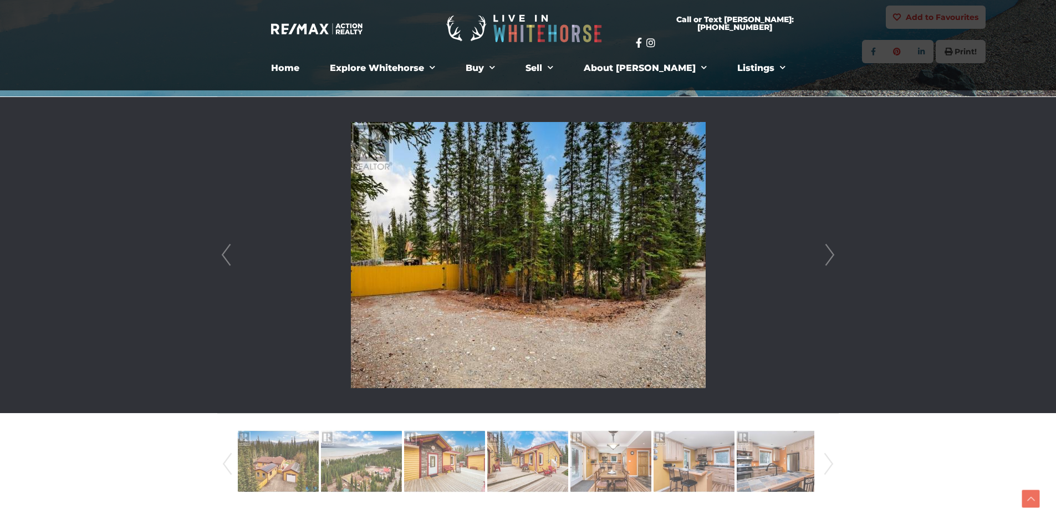
click at [828, 254] on link "Next" at bounding box center [829, 255] width 17 height 316
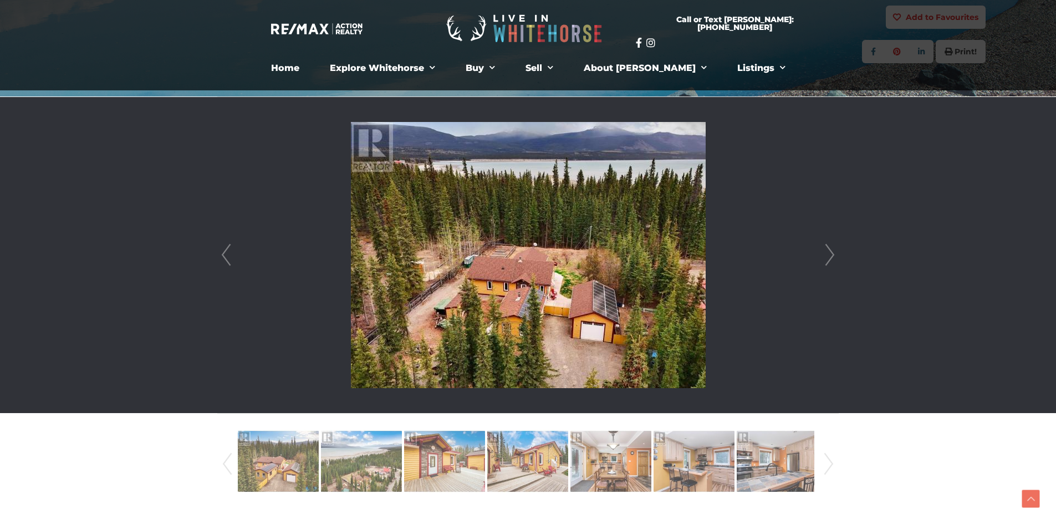
click at [828, 254] on link "Next" at bounding box center [829, 255] width 17 height 316
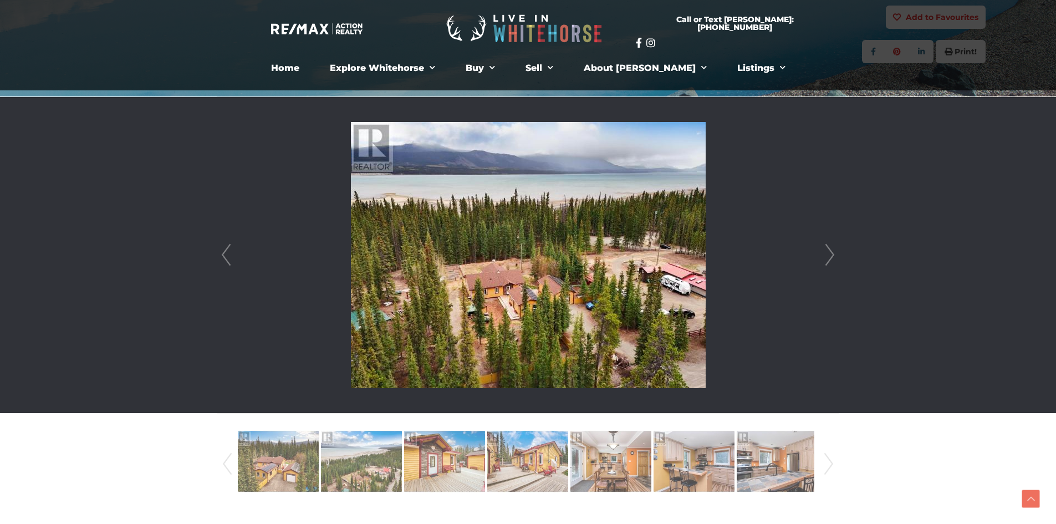
click at [828, 254] on link "Next" at bounding box center [829, 255] width 17 height 316
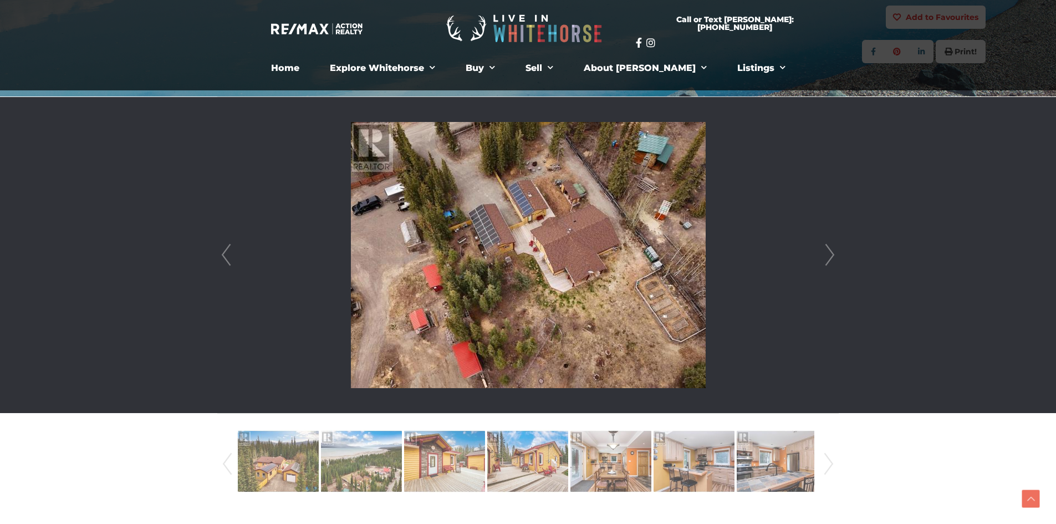
click at [828, 254] on link "Next" at bounding box center [829, 255] width 17 height 316
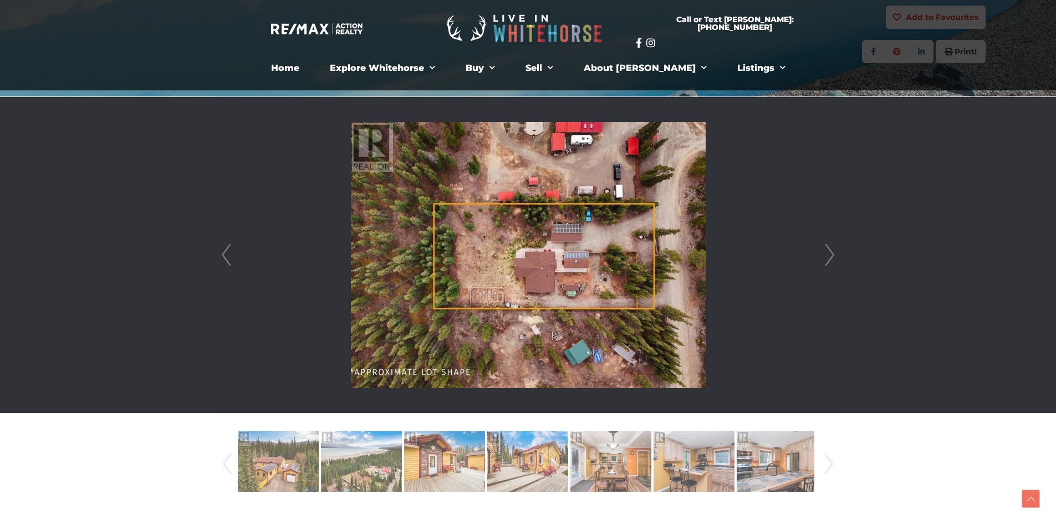
click at [828, 254] on link "Next" at bounding box center [829, 255] width 17 height 316
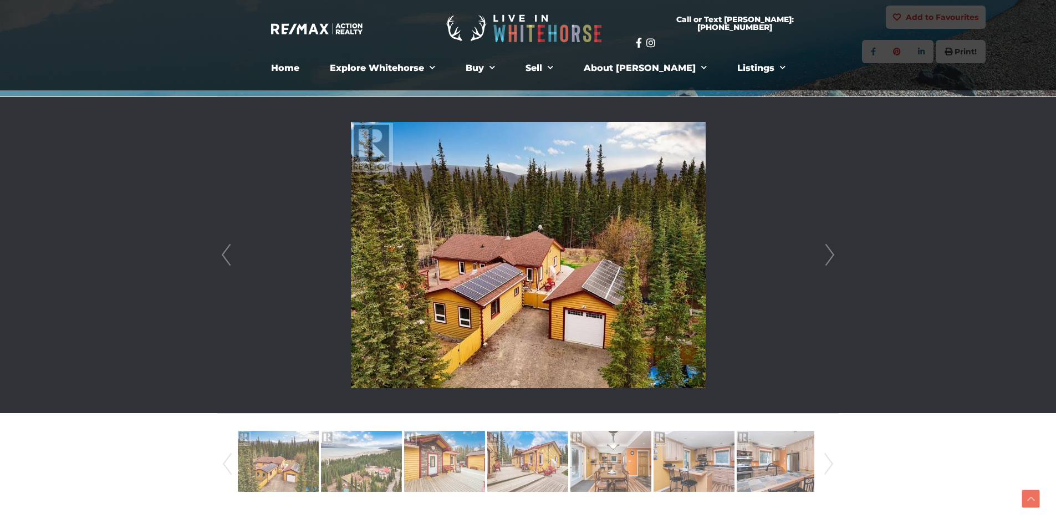
click at [828, 254] on link "Next" at bounding box center [829, 255] width 17 height 316
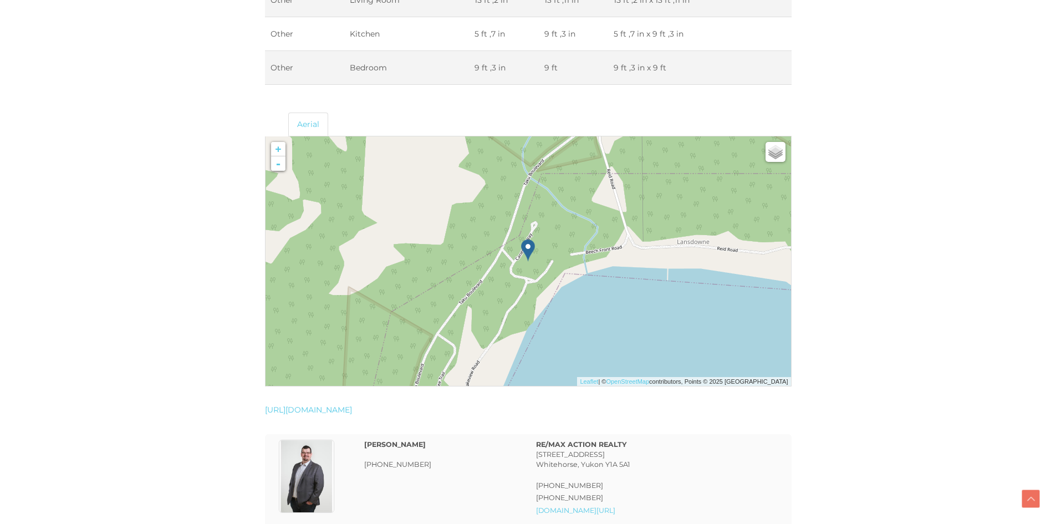
scroll to position [2549, 0]
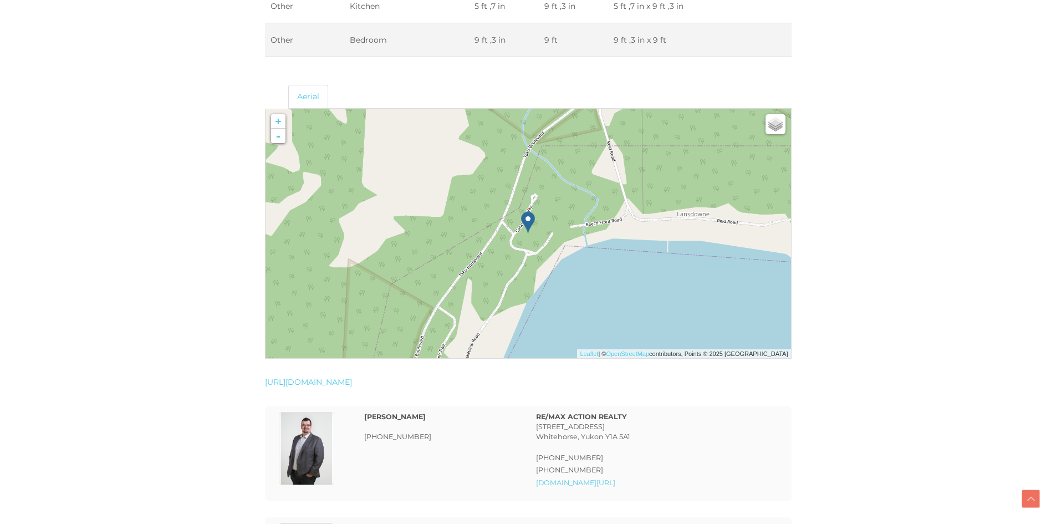
click at [556, 219] on img at bounding box center [599, 264] width 142 height 142
drag, startPoint x: 556, startPoint y: 219, endPoint x: 575, endPoint y: 280, distance: 64.0
click at [575, 280] on img at bounding box center [599, 264] width 142 height 142
click at [578, 268] on img at bounding box center [599, 264] width 142 height 142
click at [278, 137] on link "-" at bounding box center [278, 136] width 14 height 14
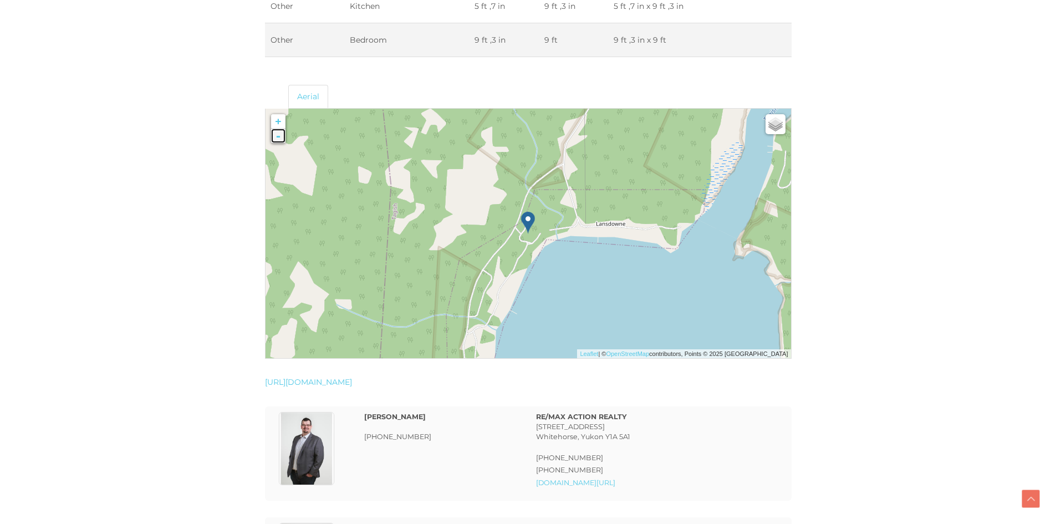
click at [278, 137] on link "-" at bounding box center [278, 136] width 14 height 14
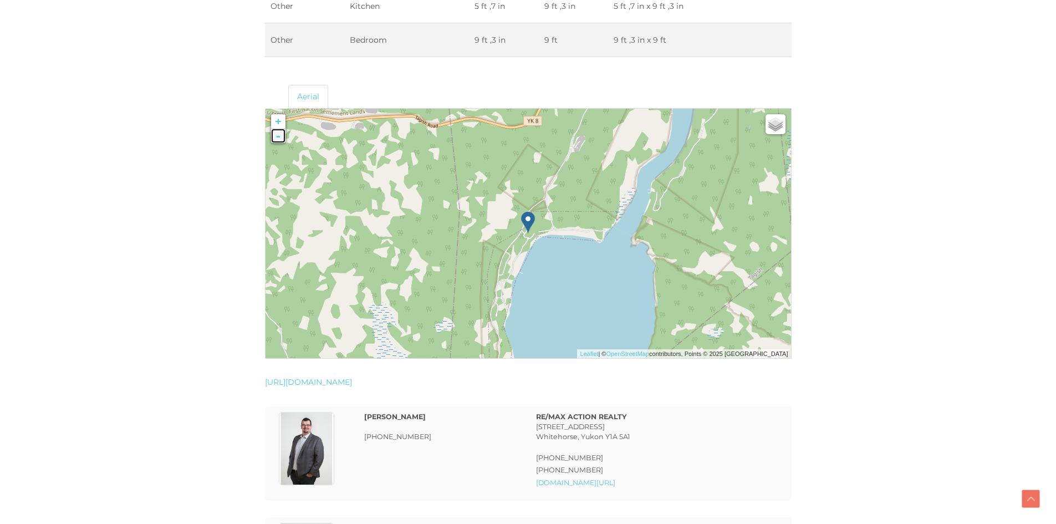
click at [278, 137] on link "-" at bounding box center [278, 136] width 14 height 14
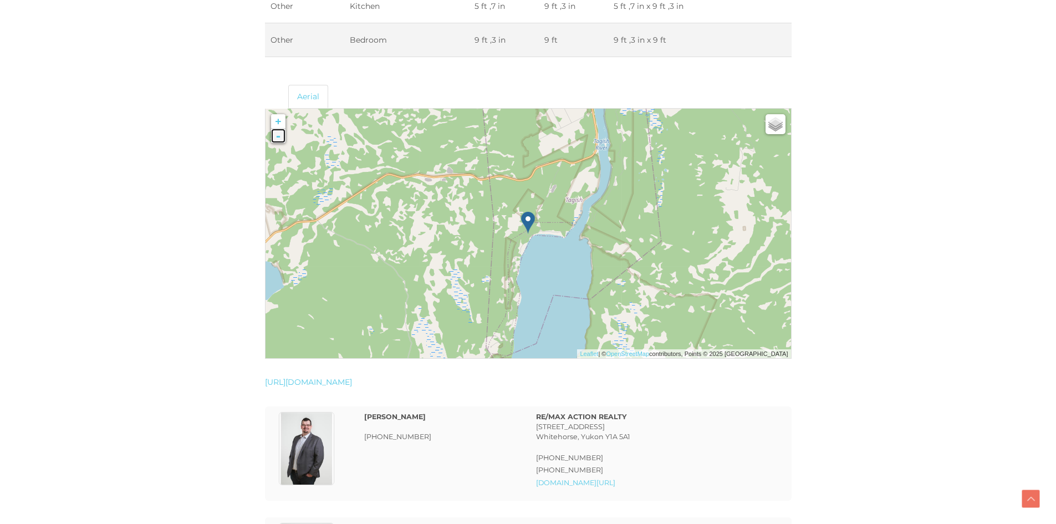
click at [278, 137] on link "-" at bounding box center [278, 136] width 14 height 14
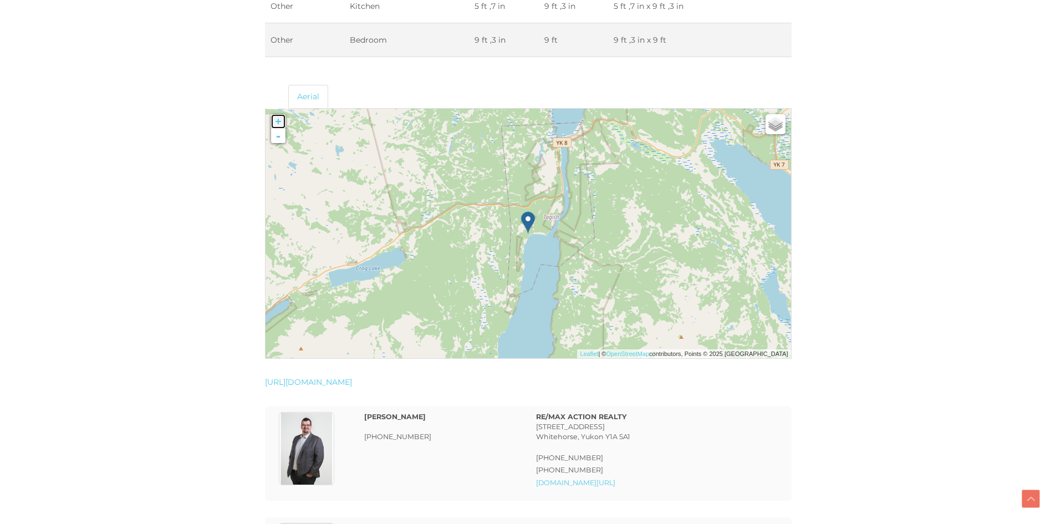
click at [277, 121] on link "+" at bounding box center [278, 121] width 14 height 14
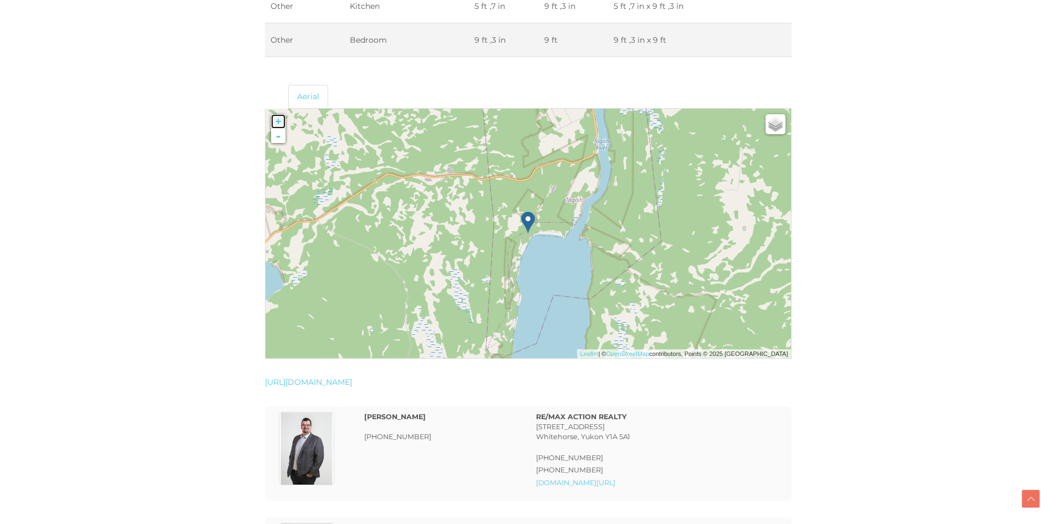
click at [277, 121] on link "+" at bounding box center [278, 121] width 14 height 14
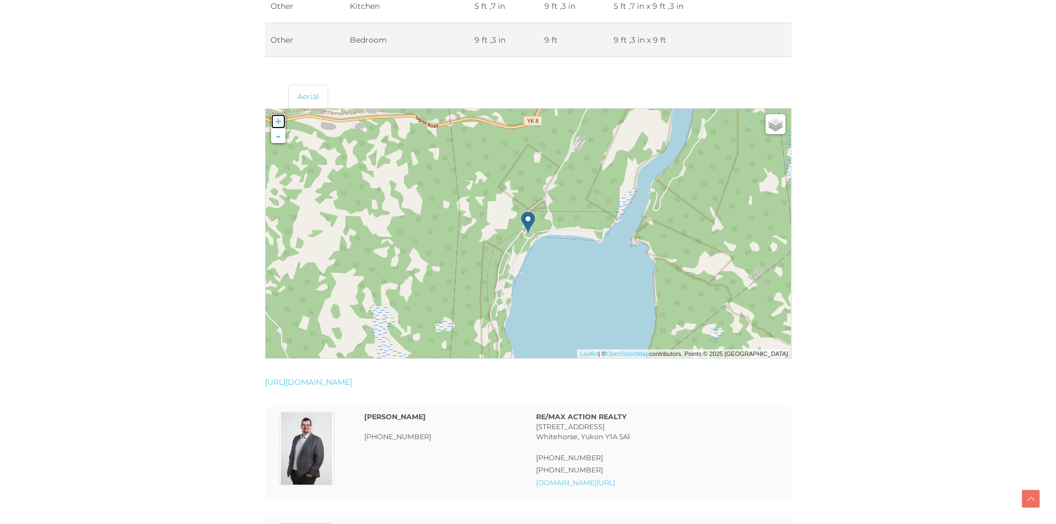
click at [277, 121] on link "+" at bounding box center [278, 121] width 14 height 14
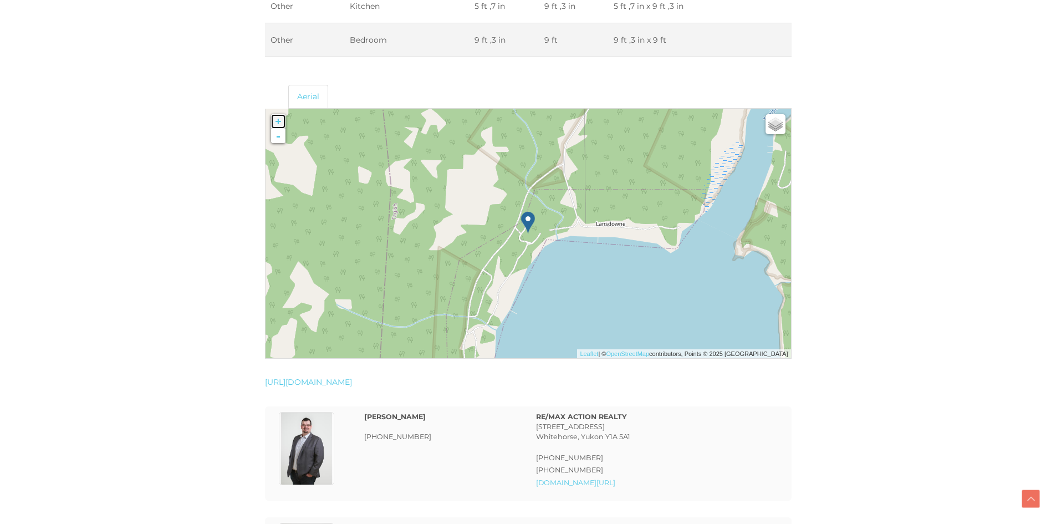
click at [277, 121] on link "+" at bounding box center [278, 121] width 14 height 14
